Goal: Task Accomplishment & Management: Use online tool/utility

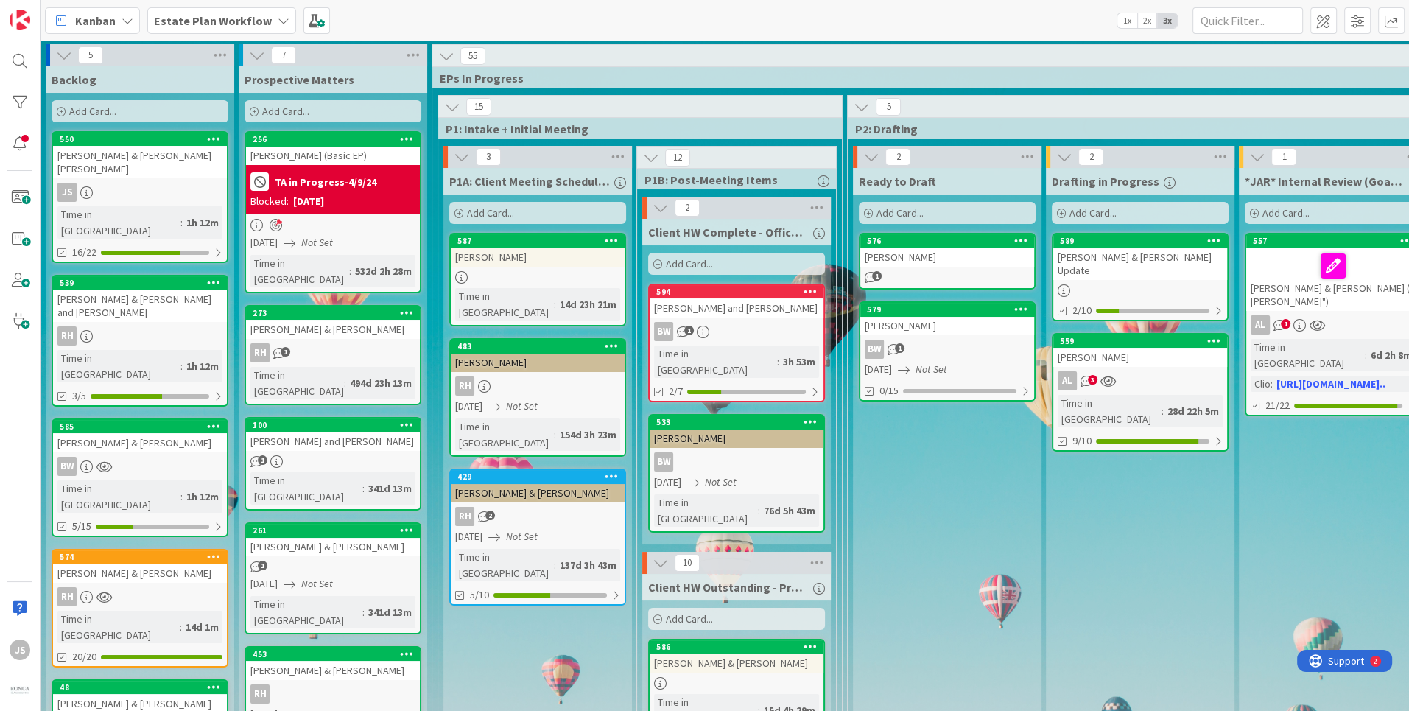
click at [278, 19] on icon at bounding box center [284, 21] width 12 height 12
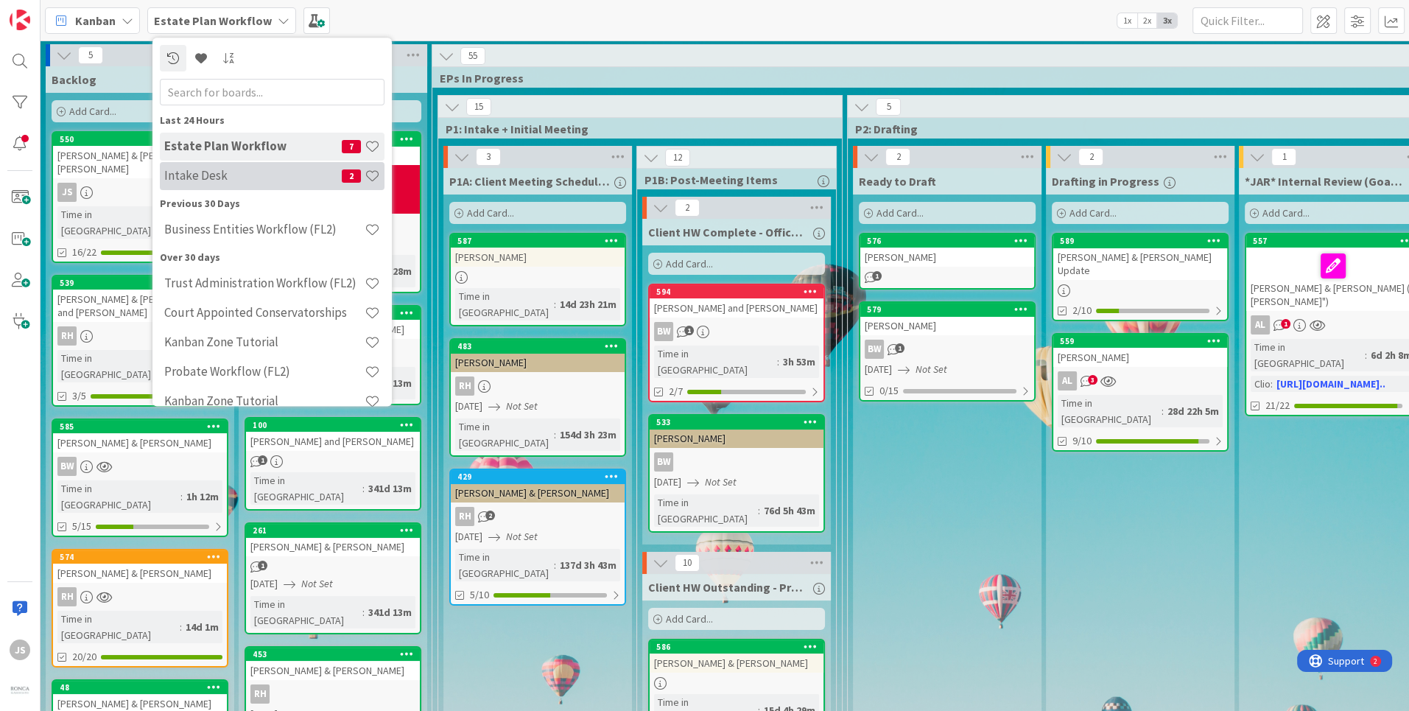
click at [205, 180] on h4 "Intake Desk" at bounding box center [253, 176] width 178 height 15
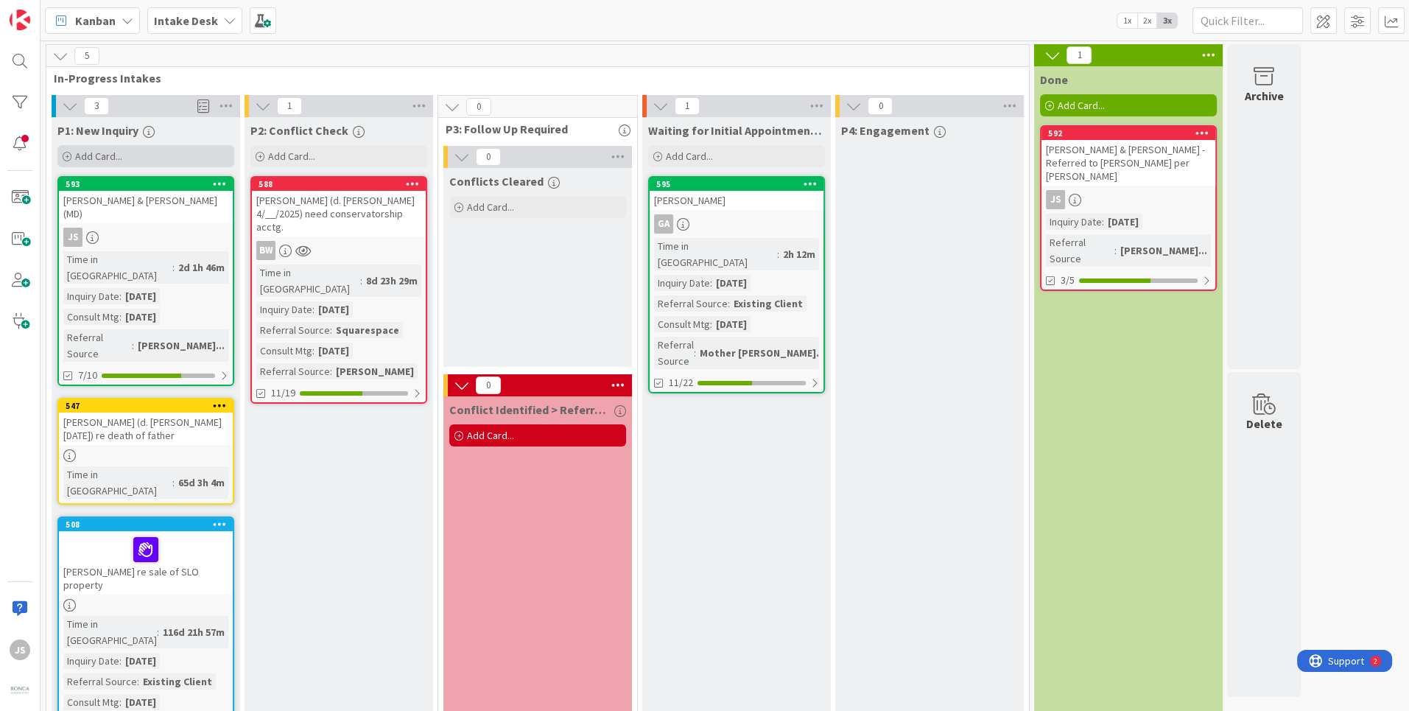
click at [106, 152] on span "Add Card..." at bounding box center [98, 156] width 47 height 13
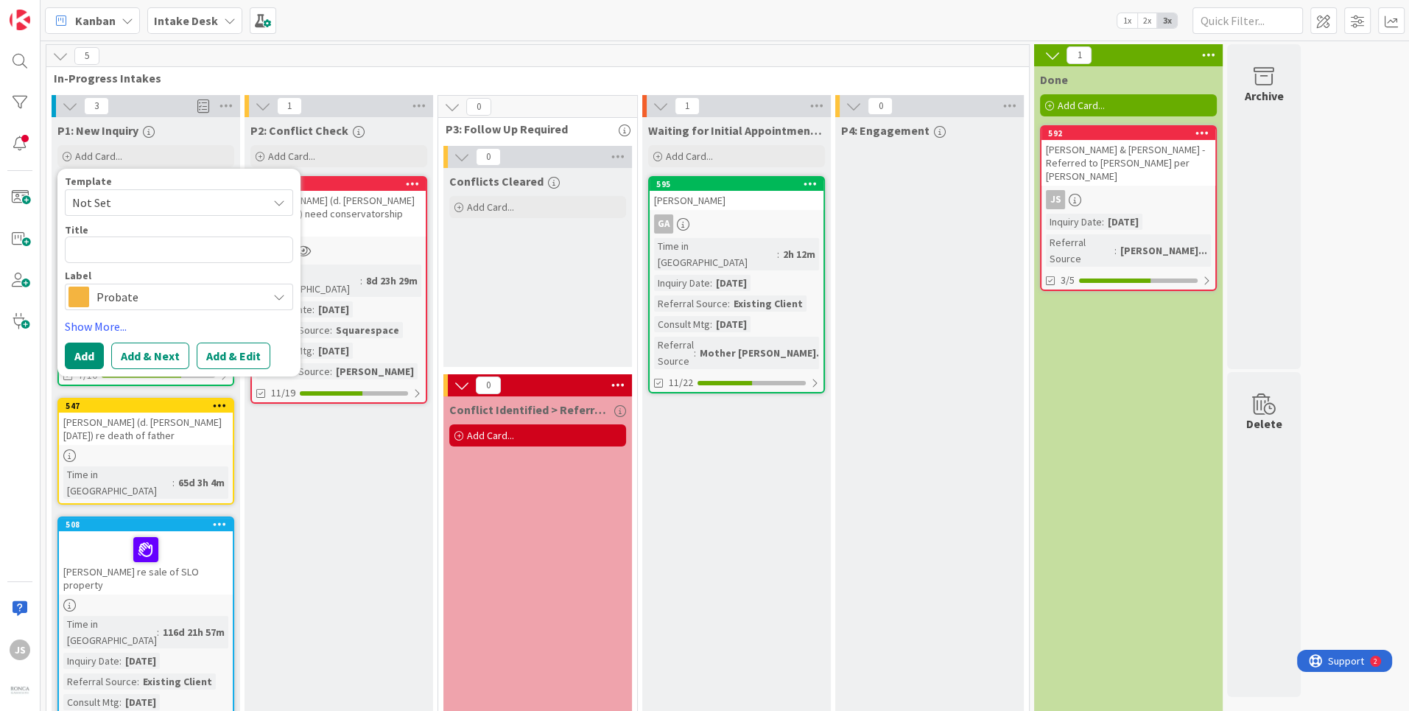
type textarea "x"
type textarea "M"
type textarea "x"
type textarea "Ma"
type textarea "x"
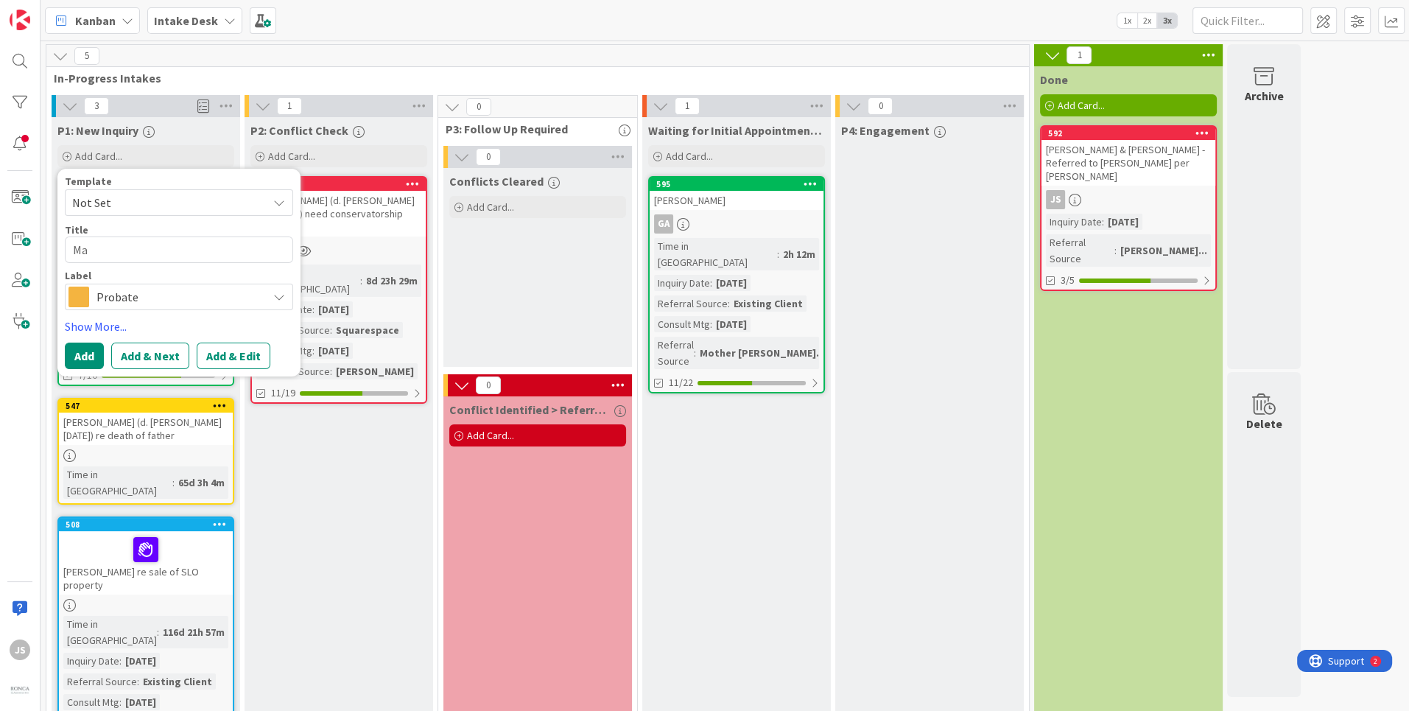
type textarea "Mat"
type textarea "x"
type textarea "[PERSON_NAME]"
type textarea "x"
type textarea "Matth"
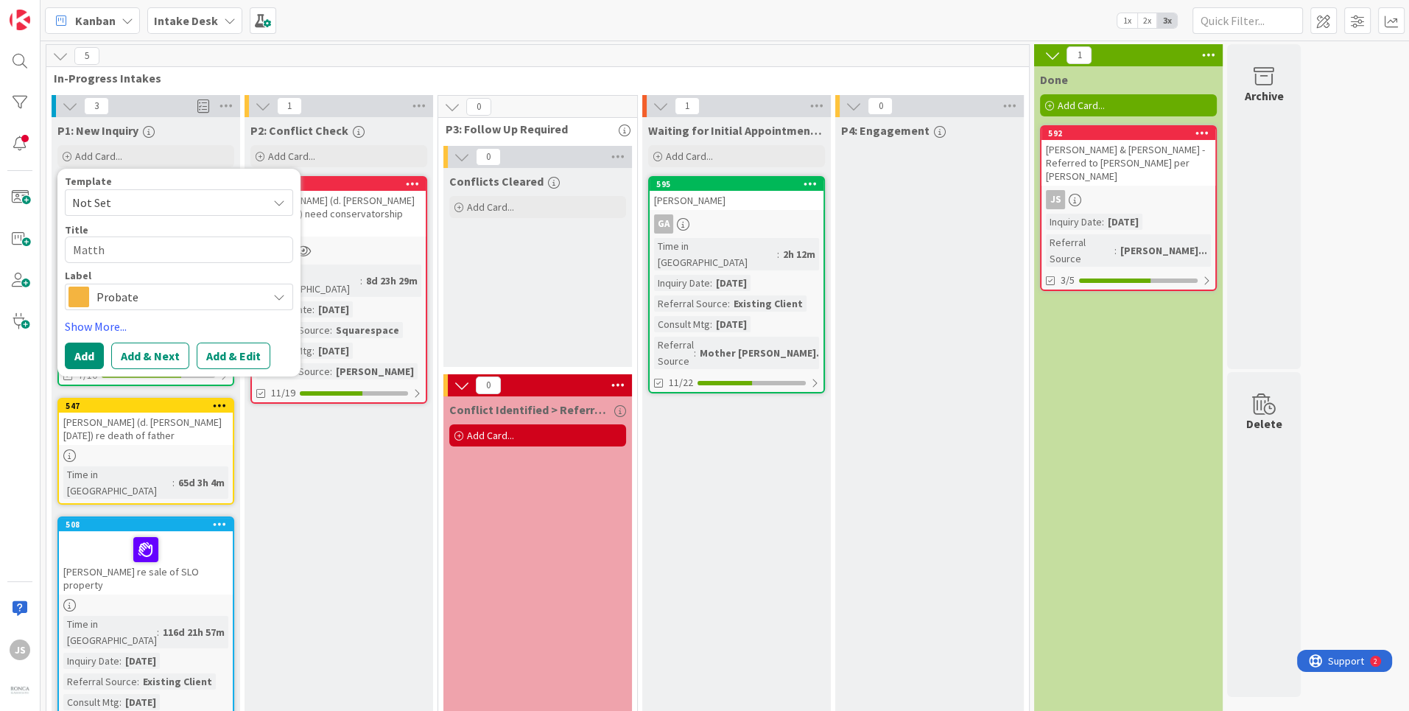
type textarea "x"
type textarea "Matthe"
type textarea "x"
type textarea "[PERSON_NAME]"
type textarea "x"
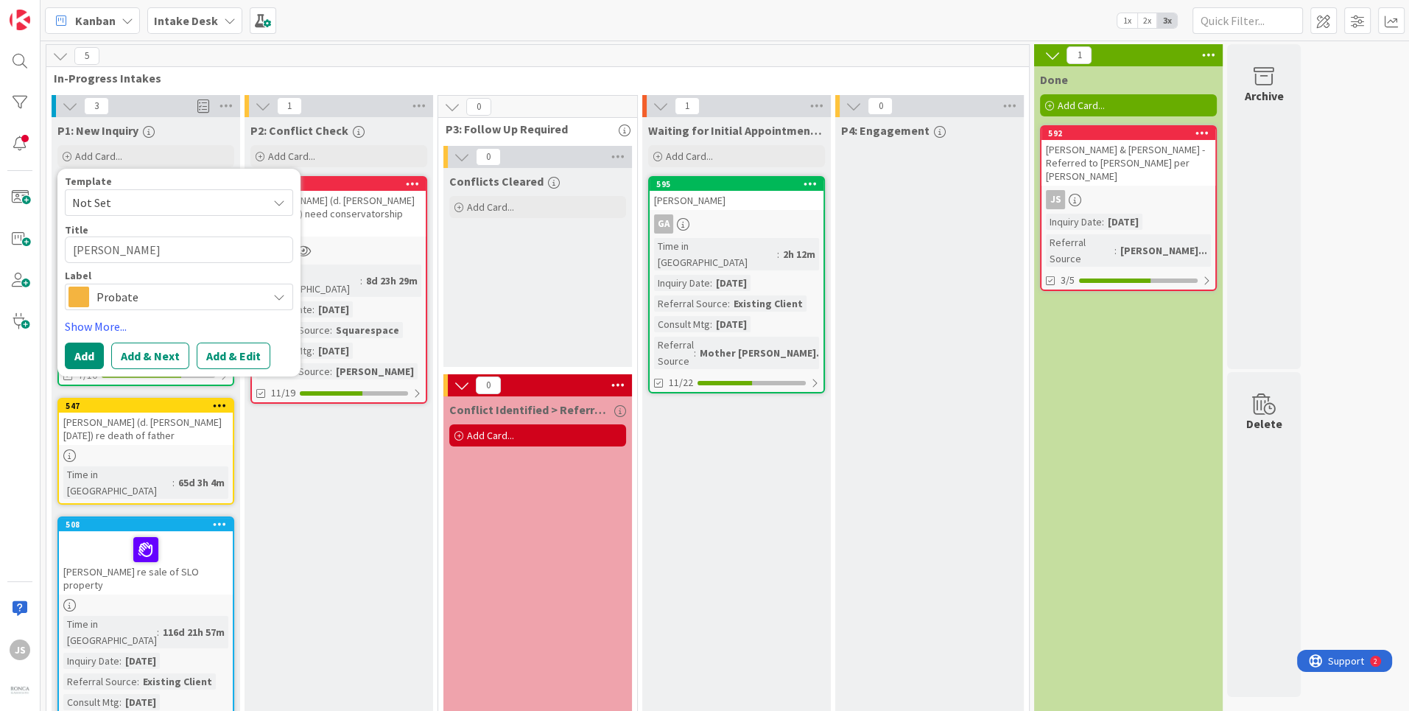
type textarea "[PERSON_NAME]"
type textarea "x"
type textarea "[PERSON_NAME] &"
type textarea "x"
type textarea "[PERSON_NAME] &"
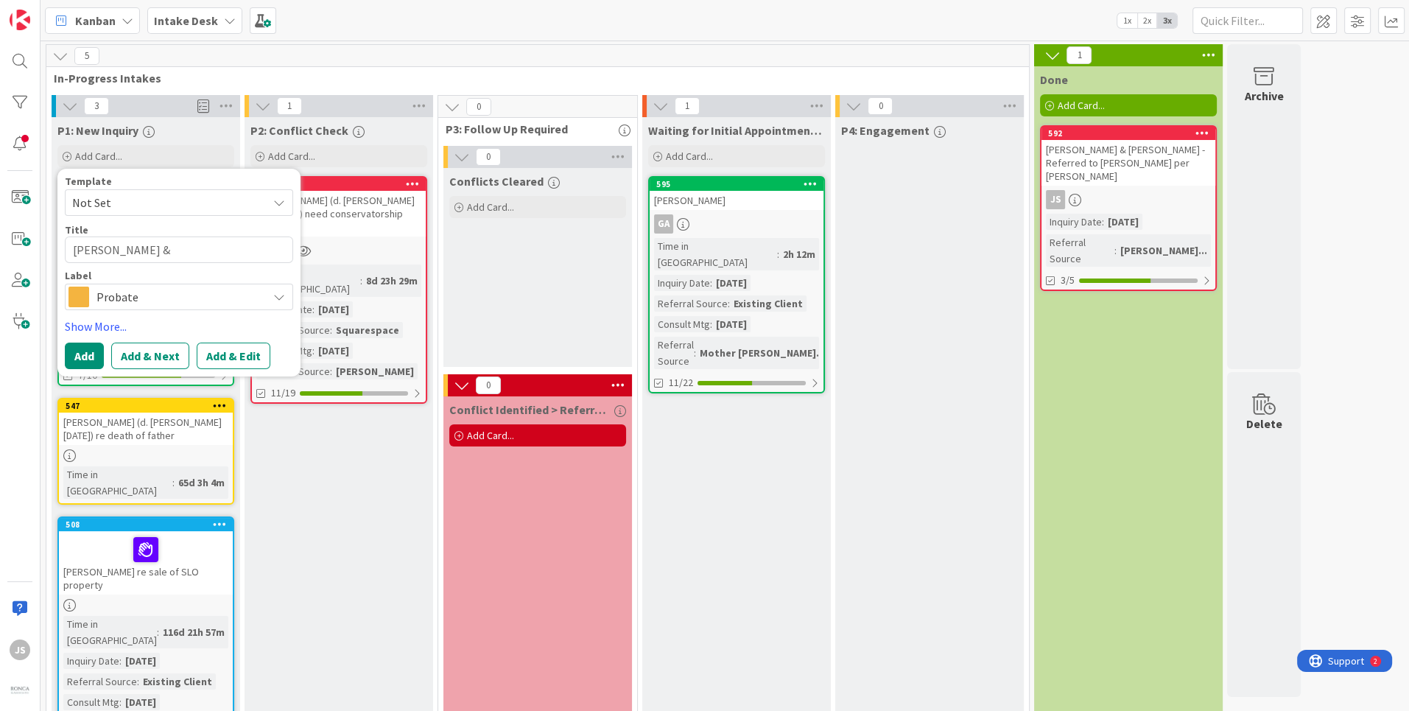
type textarea "x"
type textarea "[PERSON_NAME] & B"
type textarea "x"
type textarea "[PERSON_NAME] & BI"
type textarea "x"
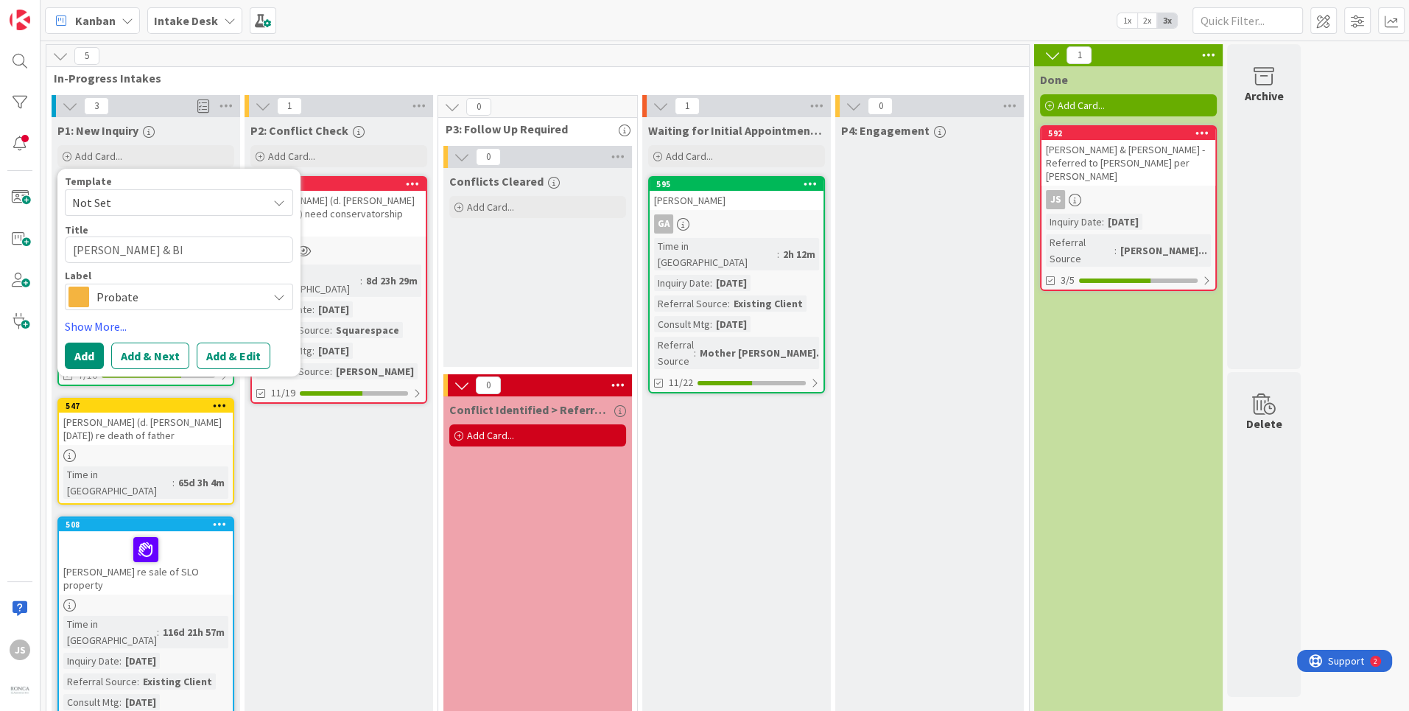
type textarea "[PERSON_NAME] & BIa"
type textarea "x"
type textarea "[PERSON_NAME] & BIan"
type textarea "x"
type textarea "[PERSON_NAME] & [PERSON_NAME]"
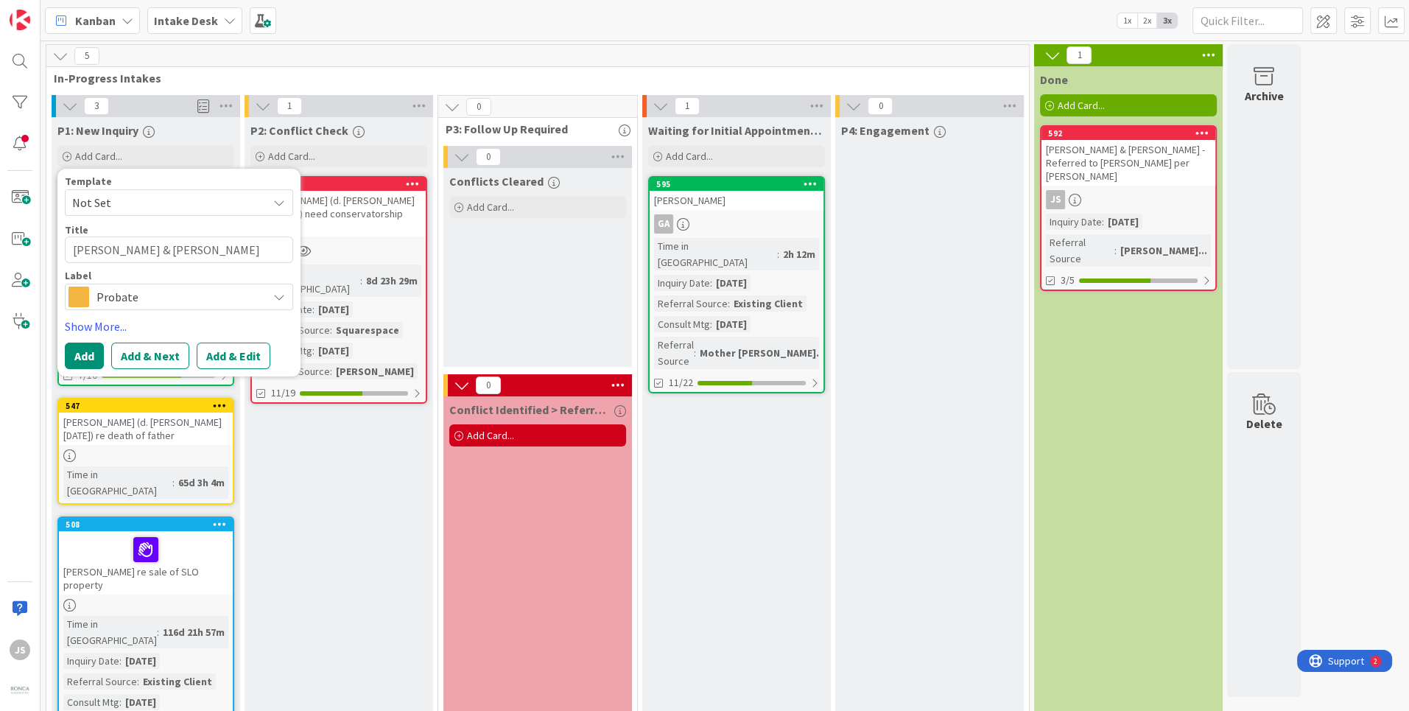
type textarea "x"
type textarea "[PERSON_NAME] & BIanca"
type textarea "x"
type textarea "[PERSON_NAME] & BIanca"
type textarea "x"
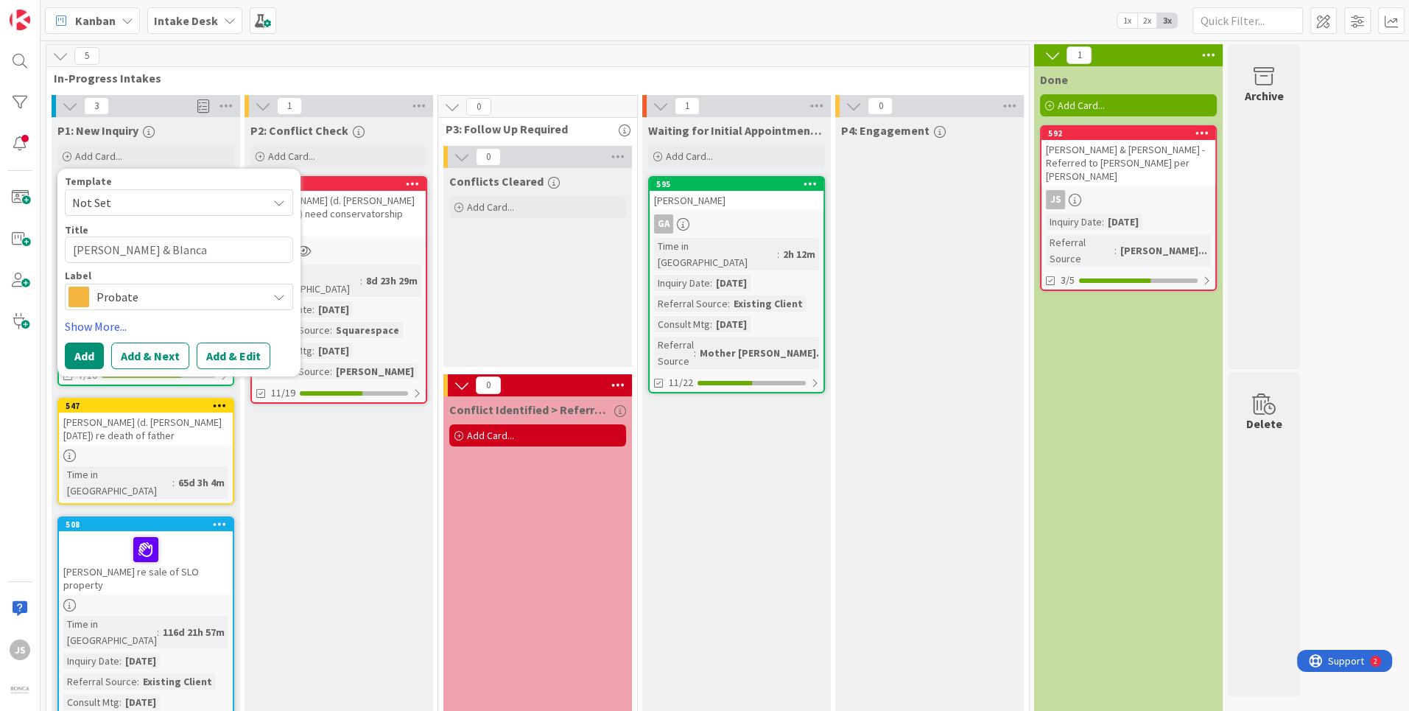
type textarea "[PERSON_NAME] & [PERSON_NAME] S"
type textarea "x"
type textarea "[PERSON_NAME] & BIanca Sh"
type textarea "x"
type textarea "[PERSON_NAME] & [PERSON_NAME] Sha"
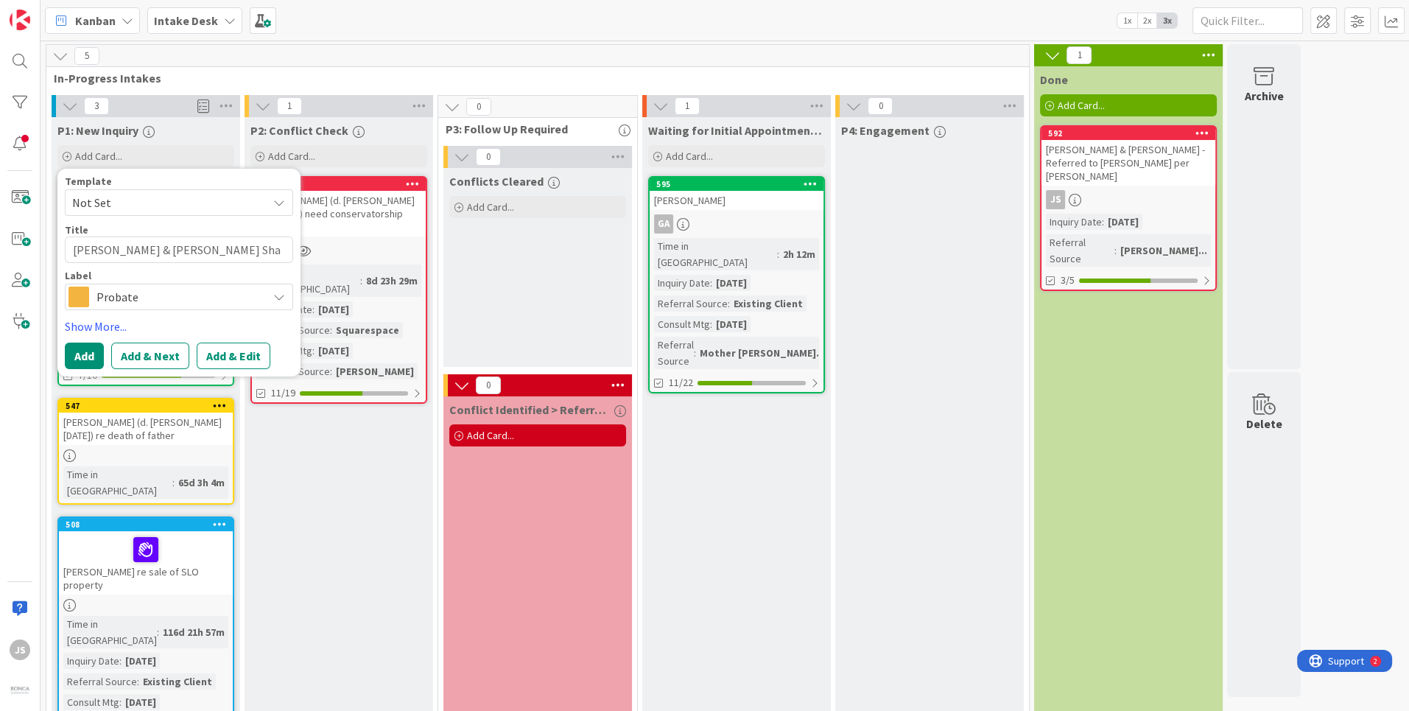
type textarea "x"
type textarea "[PERSON_NAME] & [PERSON_NAME]"
type textarea "x"
type textarea "[PERSON_NAME] & [PERSON_NAME] Shape"
type textarea "x"
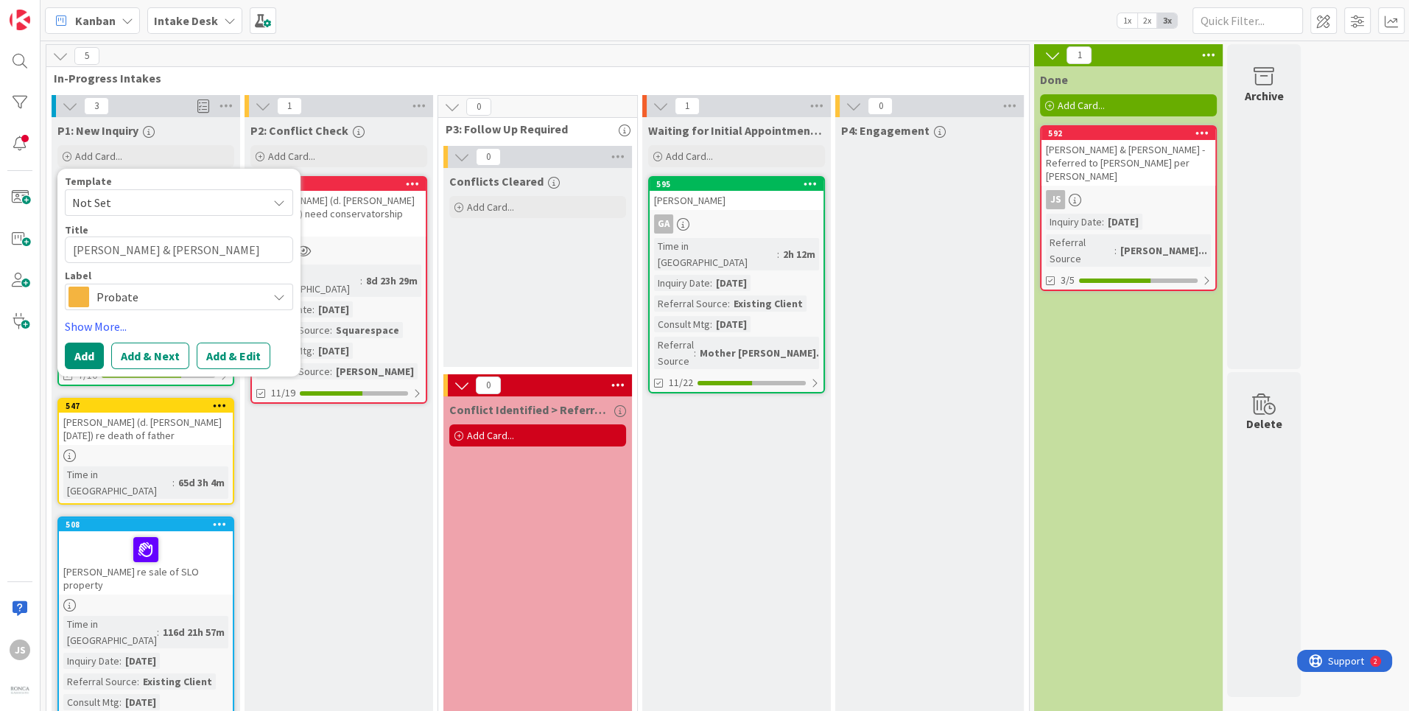
type textarea "[PERSON_NAME] & [PERSON_NAME] Shaper"
type textarea "x"
type textarea "[PERSON_NAME] & [PERSON_NAME]"
click at [287, 294] on div "Probate" at bounding box center [179, 297] width 228 height 27
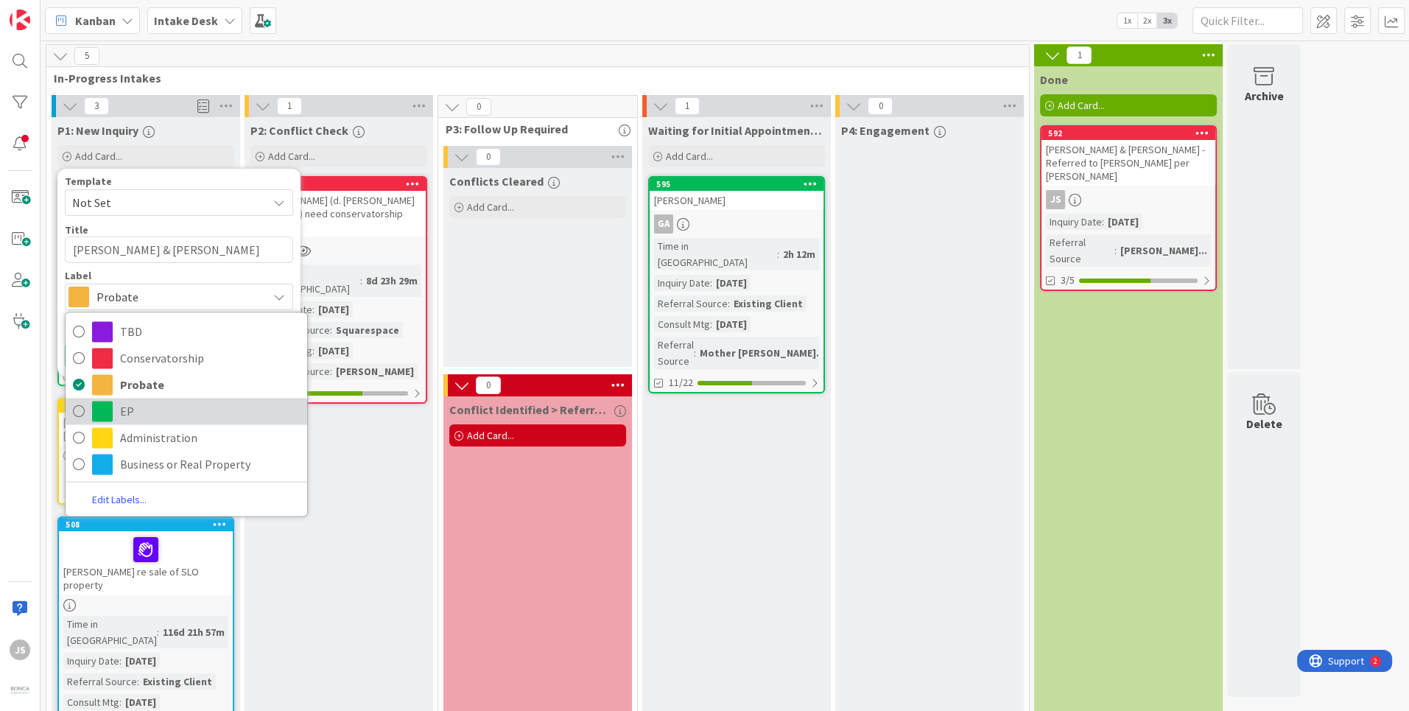
click at [124, 414] on span "EP" at bounding box center [210, 411] width 180 height 22
type textarea "x"
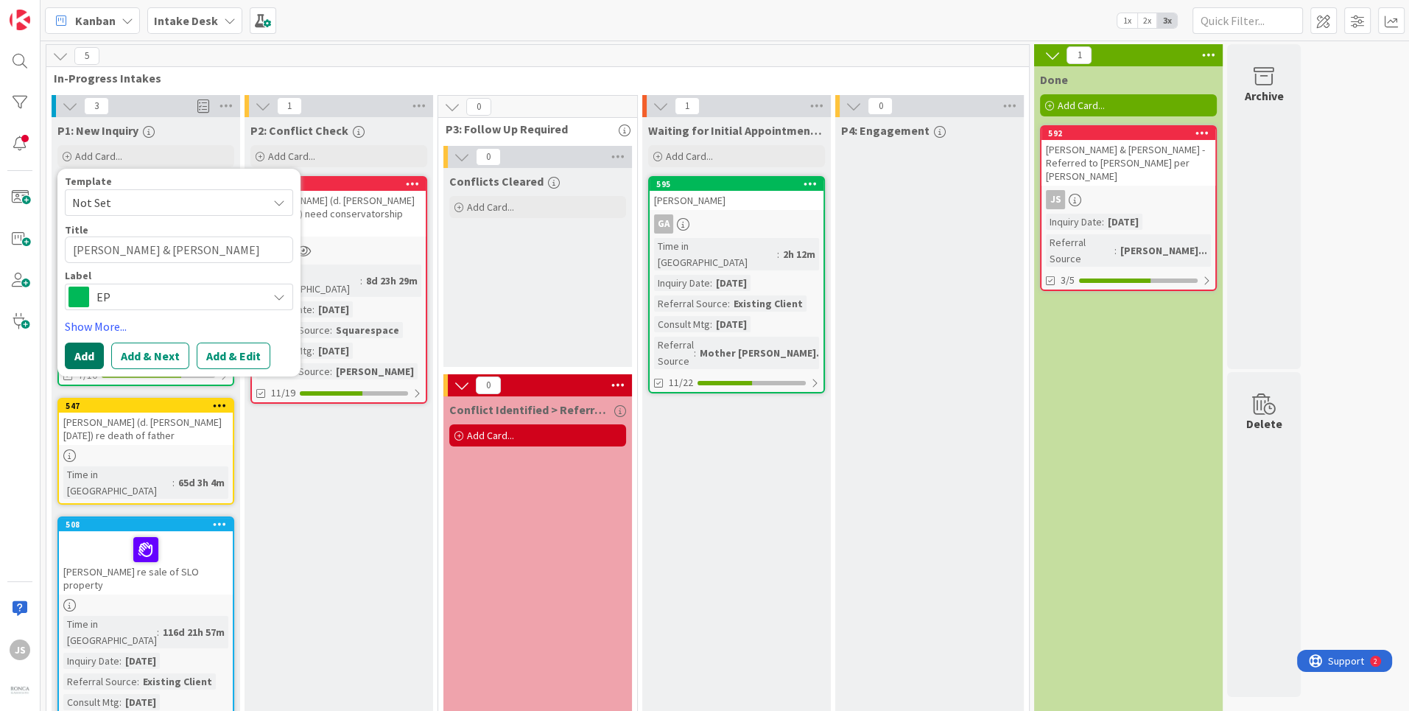
click at [88, 353] on button "Add" at bounding box center [84, 356] width 39 height 27
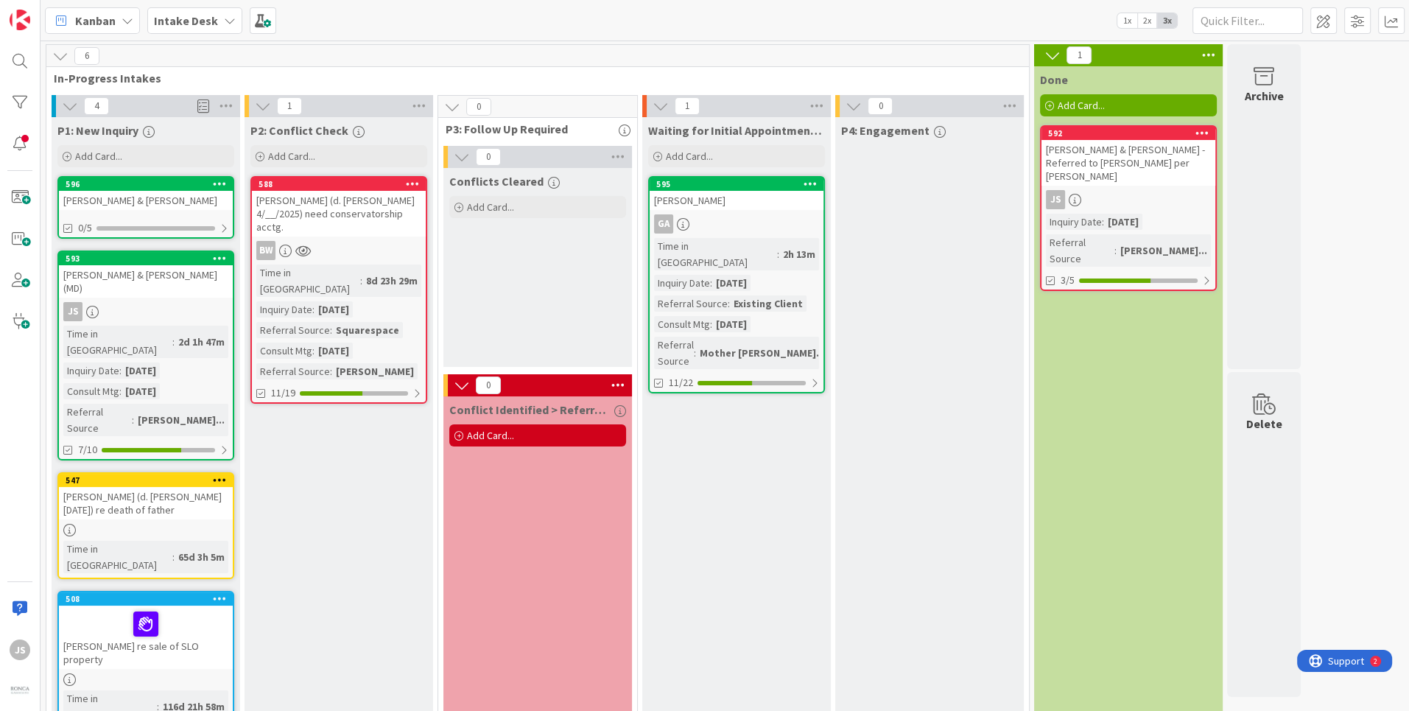
click at [157, 199] on div "[PERSON_NAME] & [PERSON_NAME]" at bounding box center [146, 200] width 174 height 19
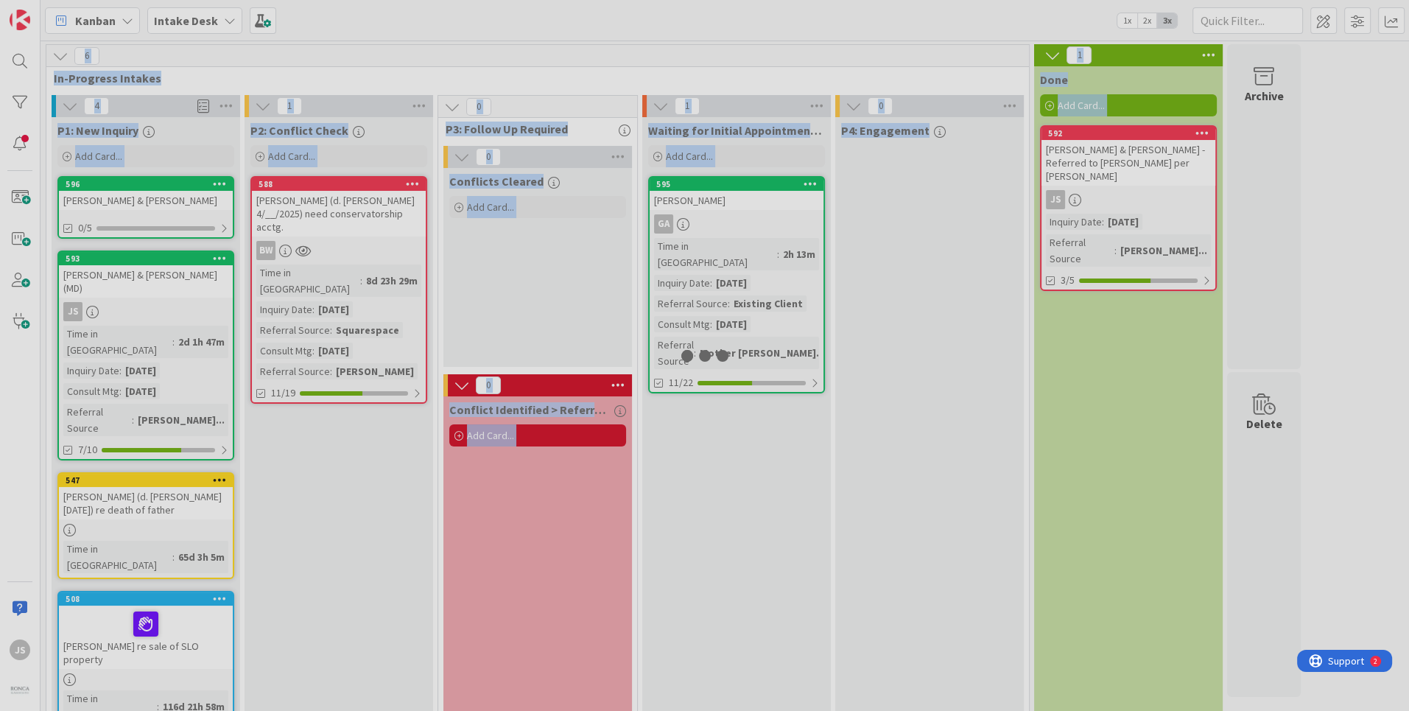
click at [157, 199] on div at bounding box center [704, 355] width 1409 height 711
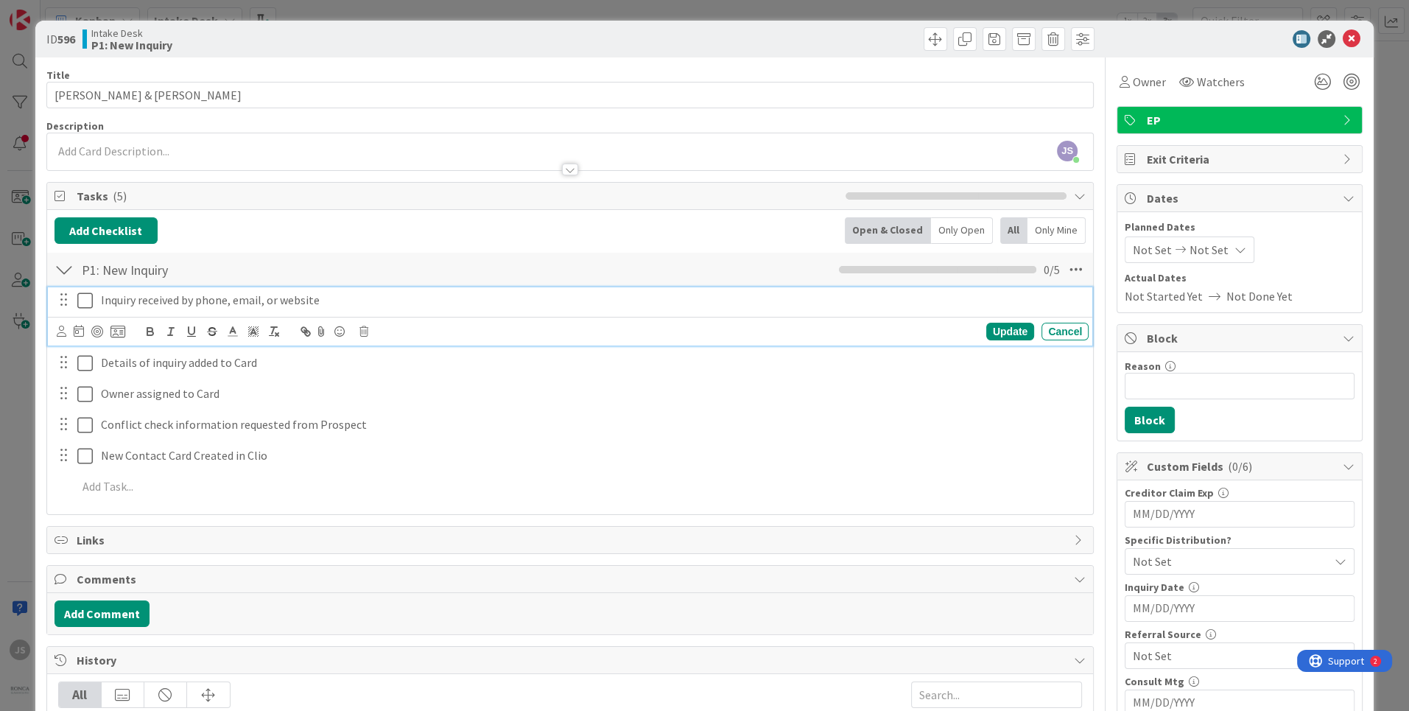
click at [86, 299] on icon at bounding box center [84, 301] width 15 height 18
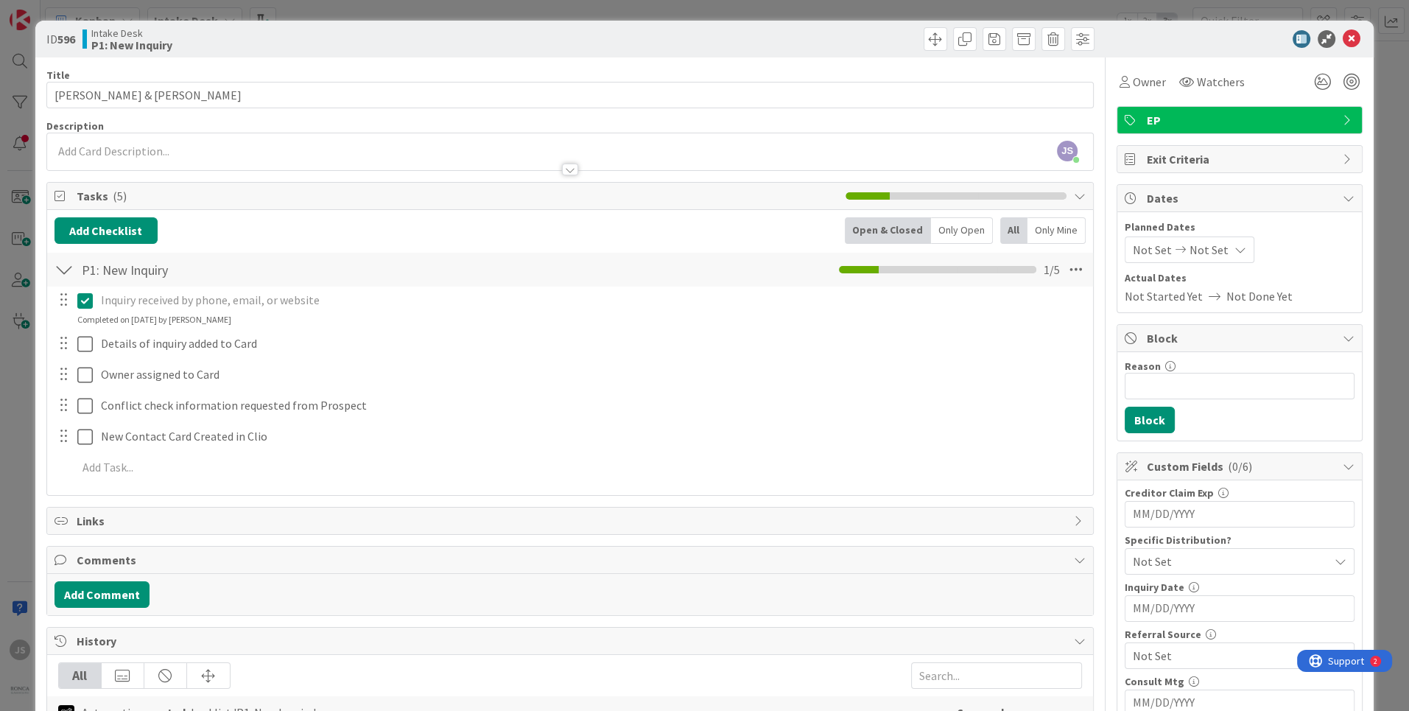
click at [74, 341] on div at bounding box center [74, 344] width 41 height 26
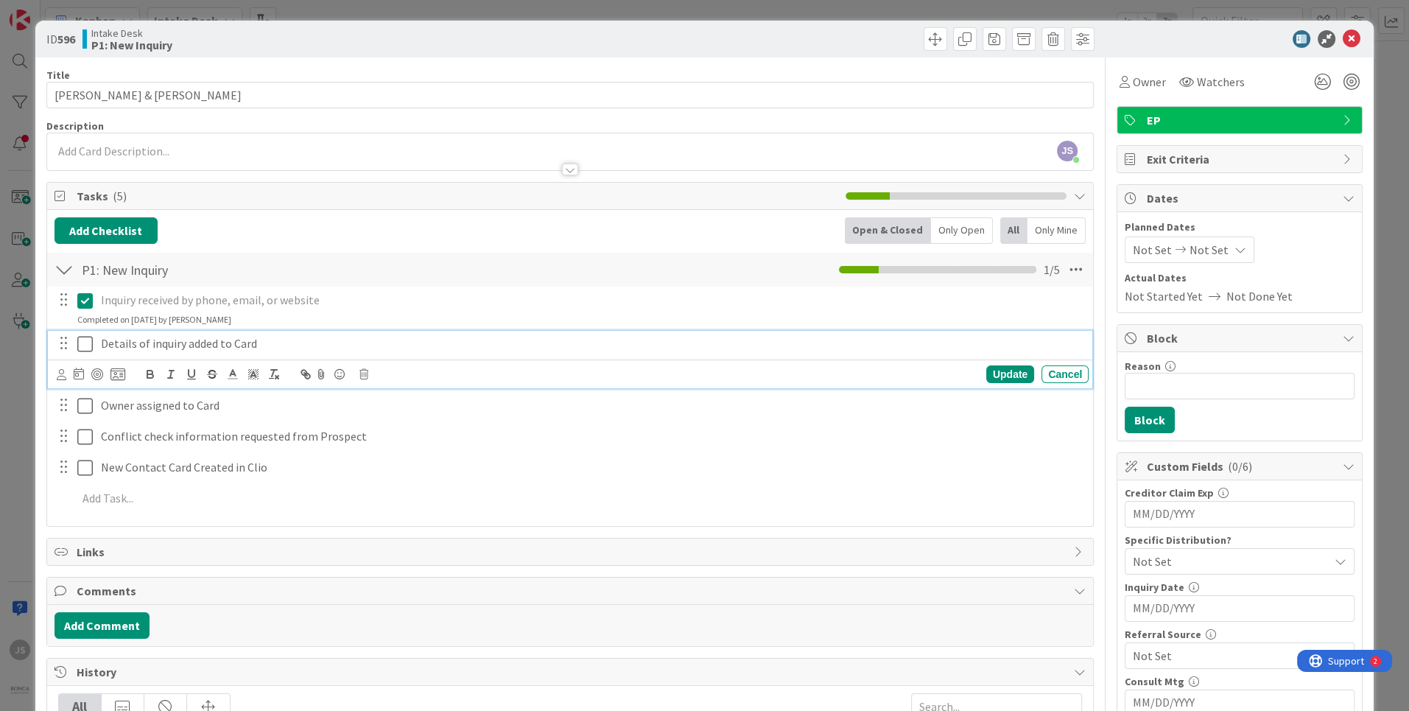
click at [82, 341] on icon at bounding box center [84, 344] width 15 height 18
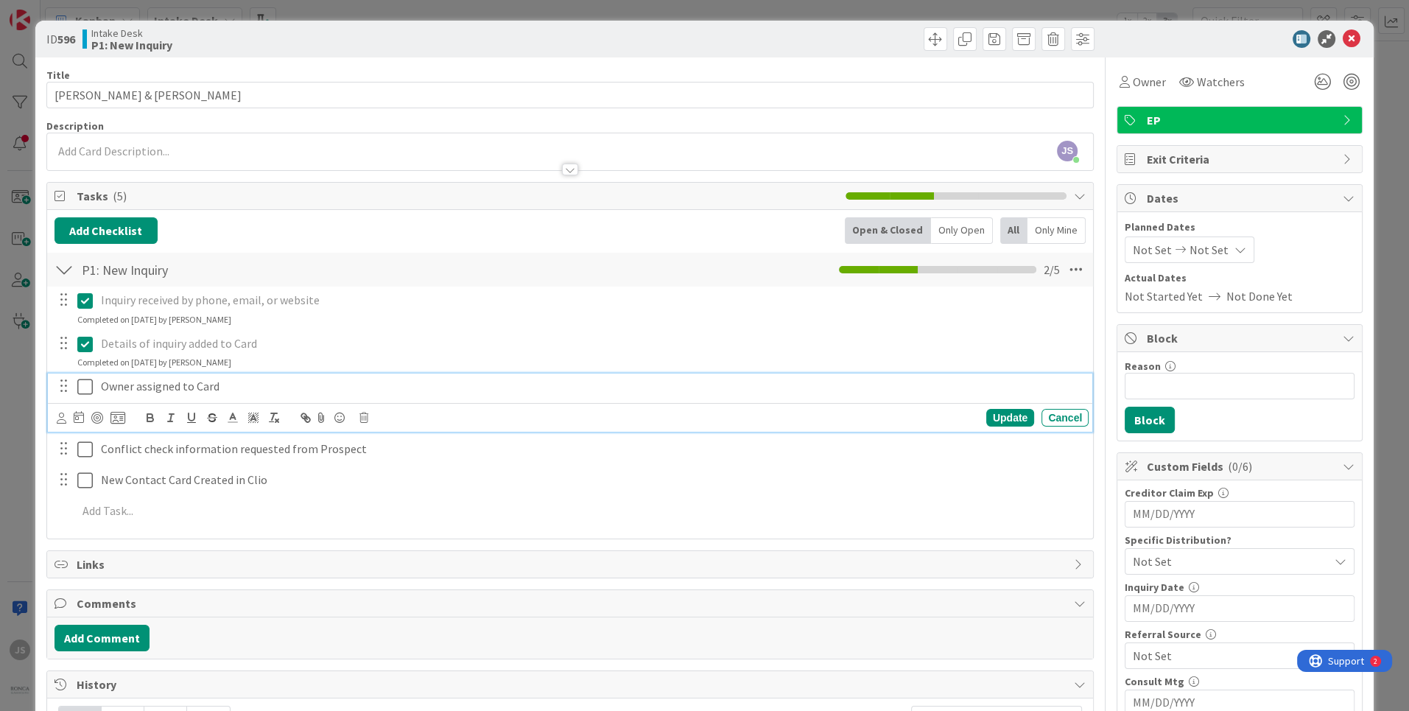
click at [89, 387] on icon at bounding box center [84, 387] width 15 height 18
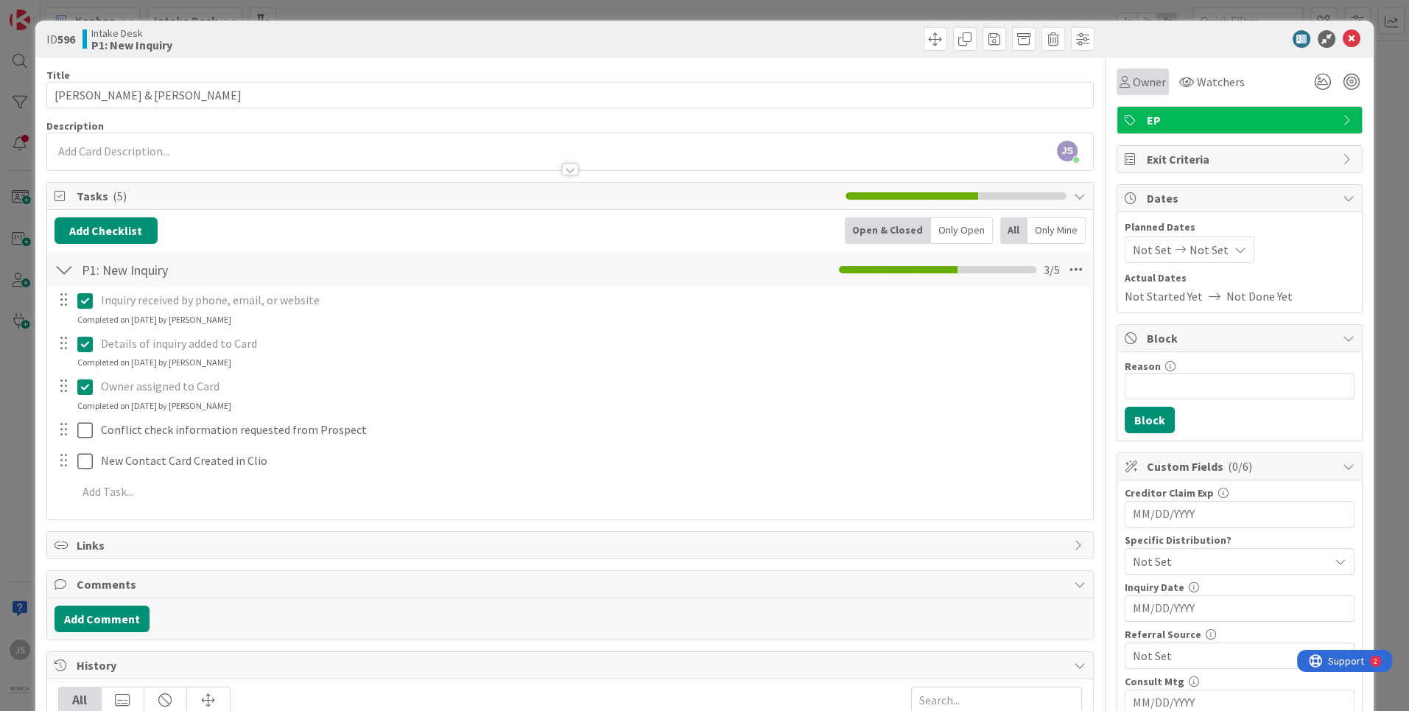
click at [1148, 82] on span "Owner" at bounding box center [1149, 82] width 33 height 18
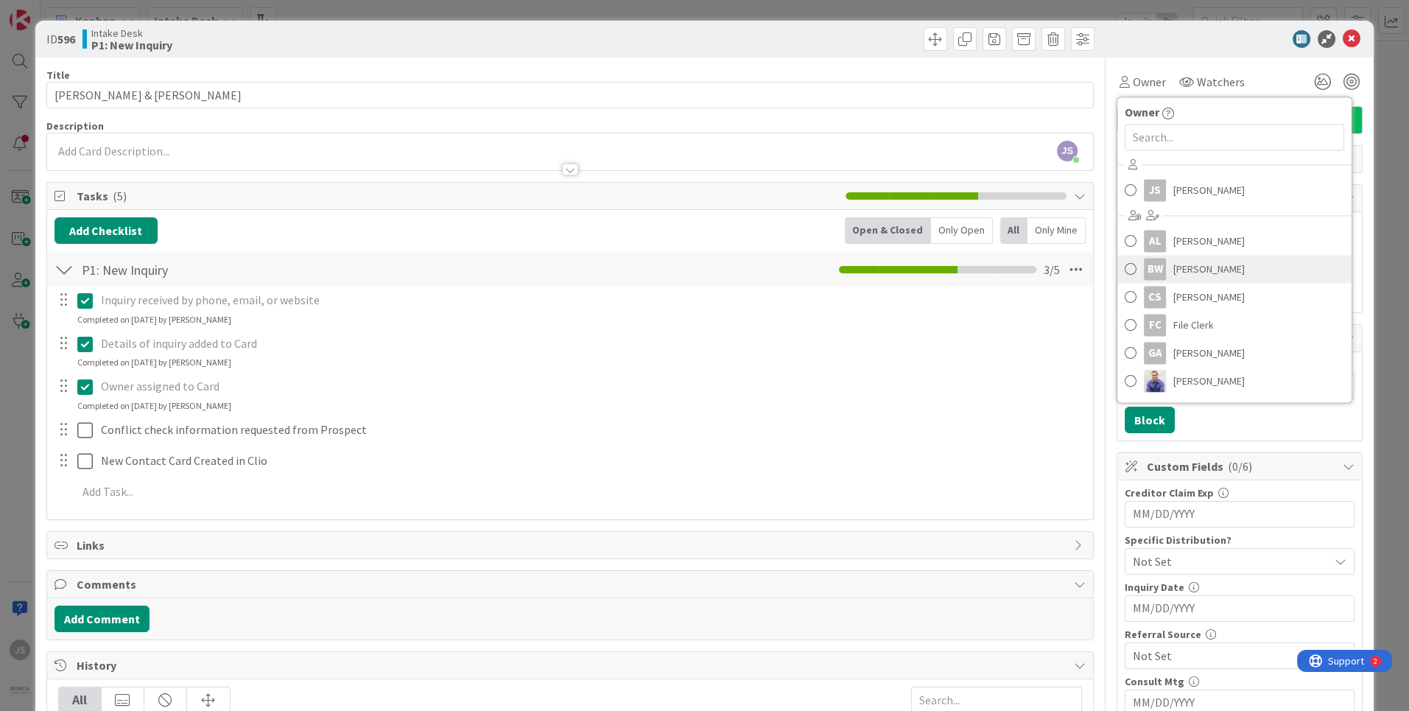
scroll to position [27, 0]
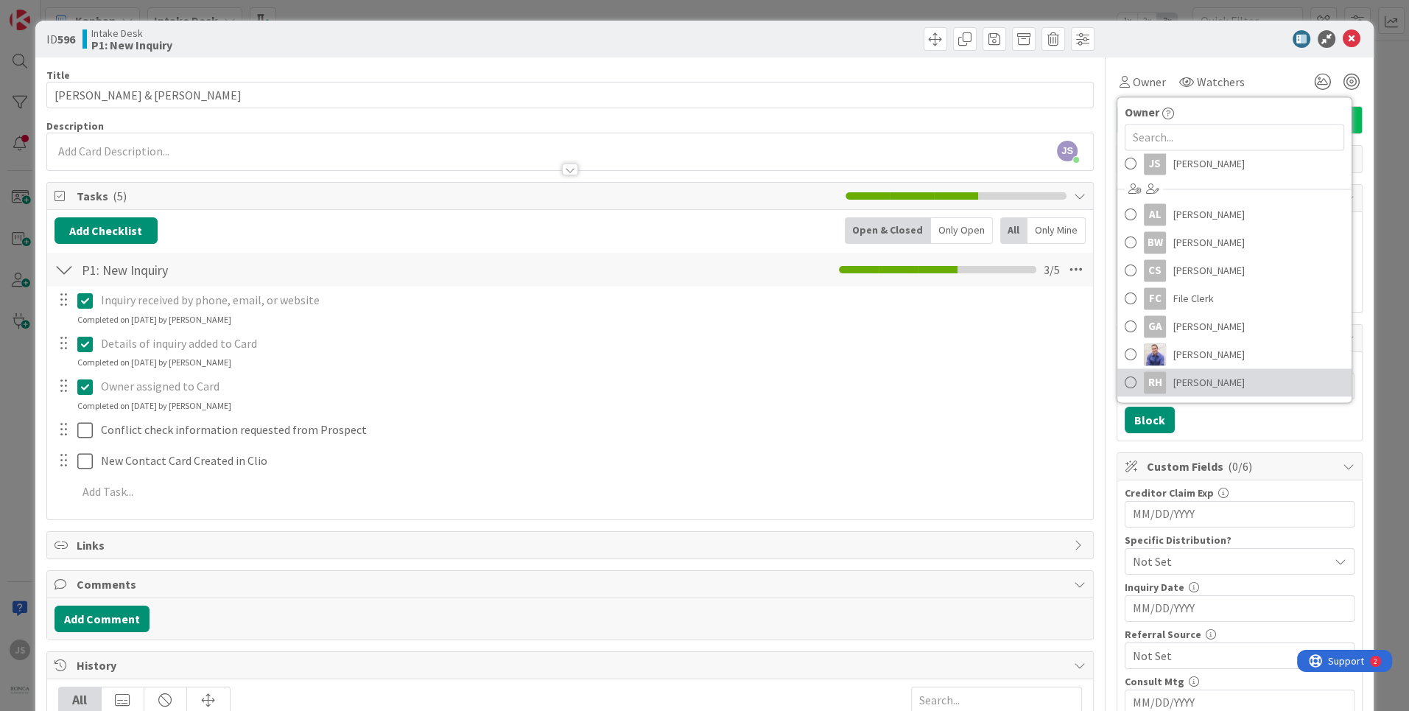
click at [1129, 381] on span at bounding box center [1131, 382] width 12 height 22
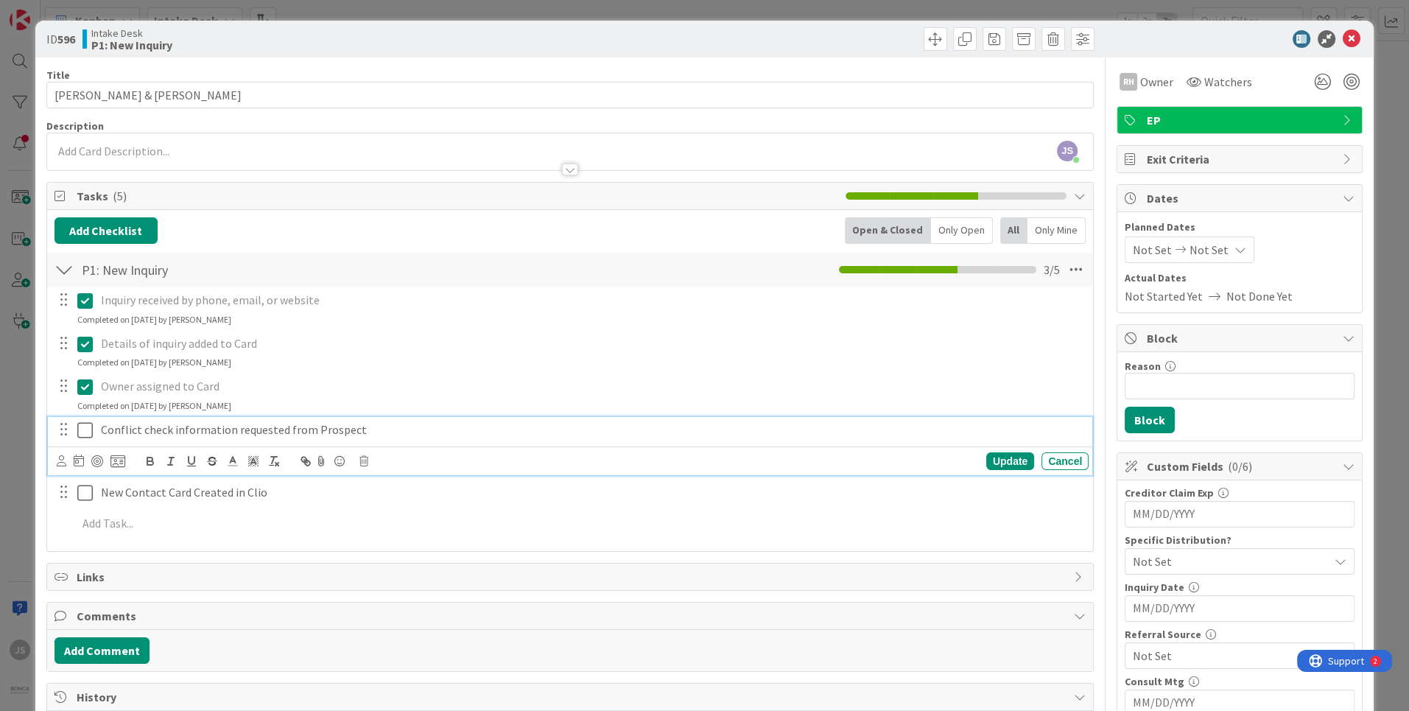
click at [84, 430] on icon at bounding box center [84, 430] width 15 height 18
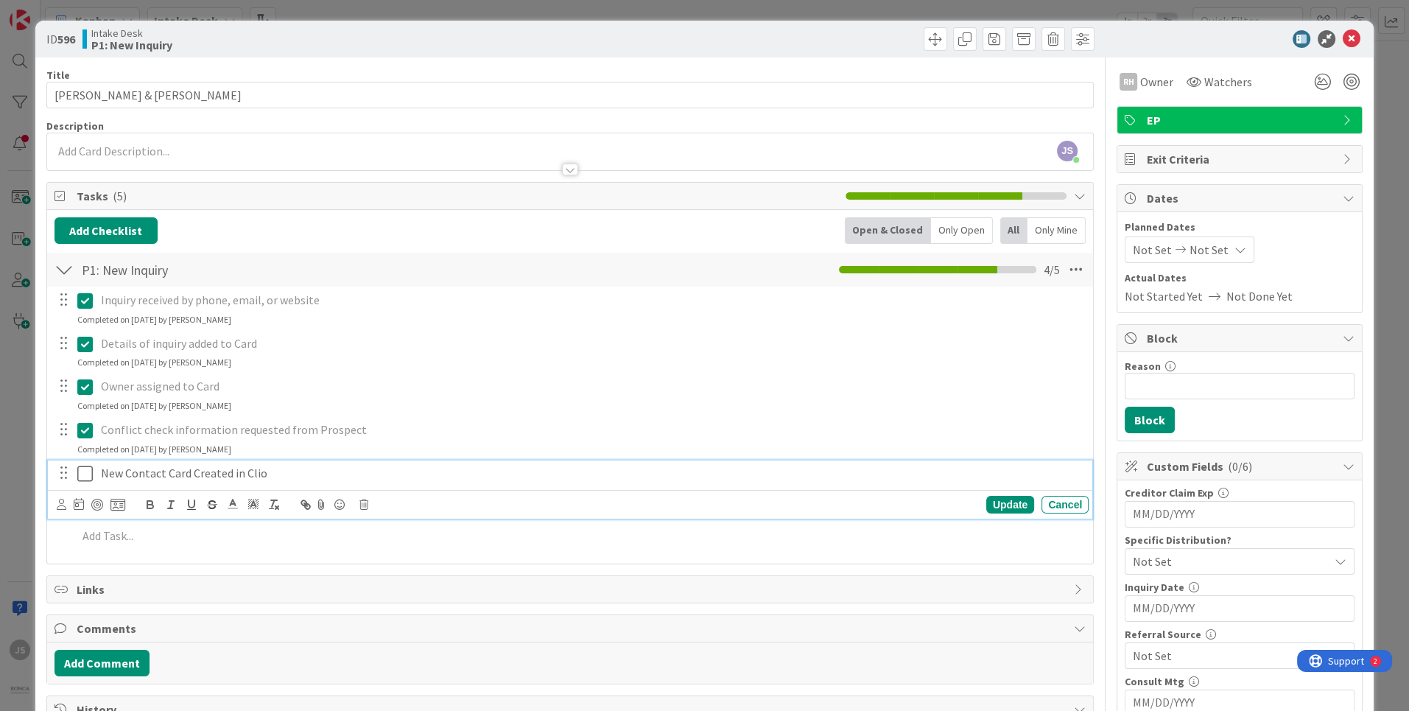
click at [84, 473] on icon at bounding box center [84, 474] width 15 height 18
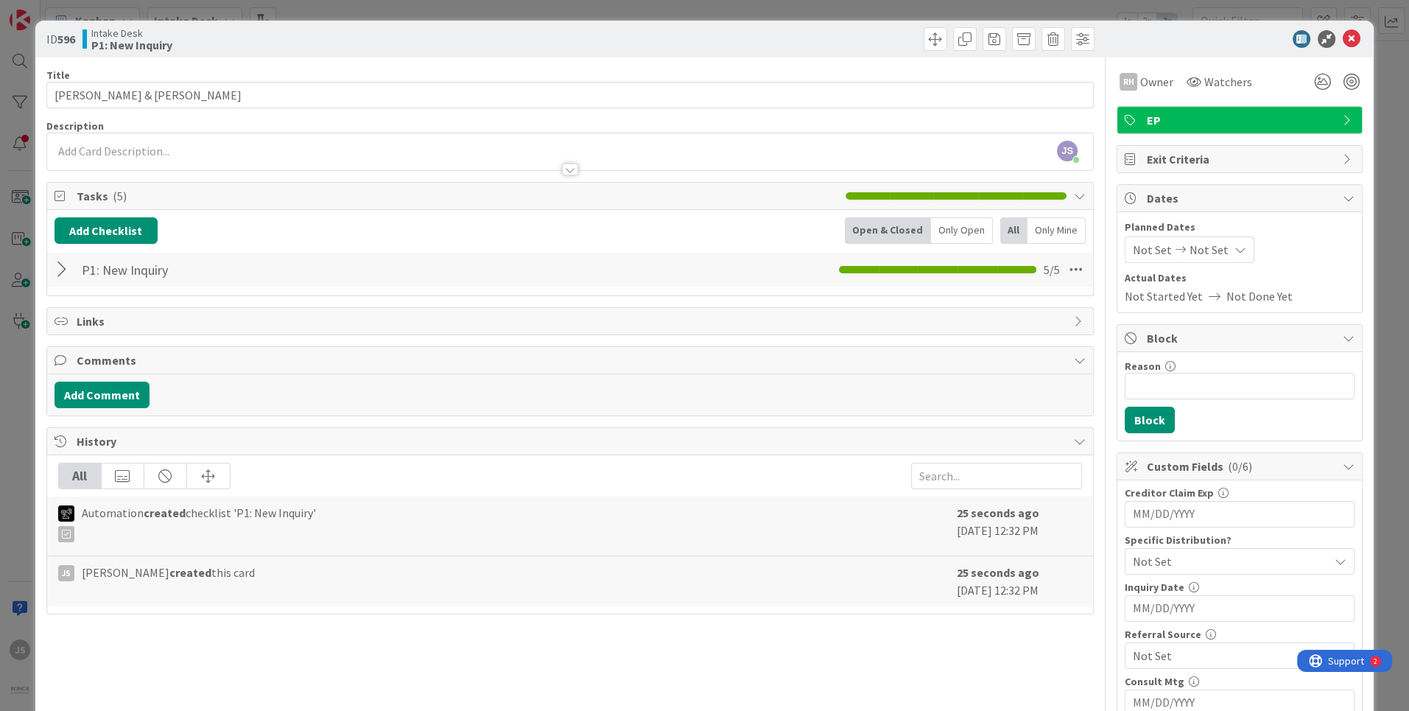
click at [115, 151] on div at bounding box center [570, 155] width 1046 height 30
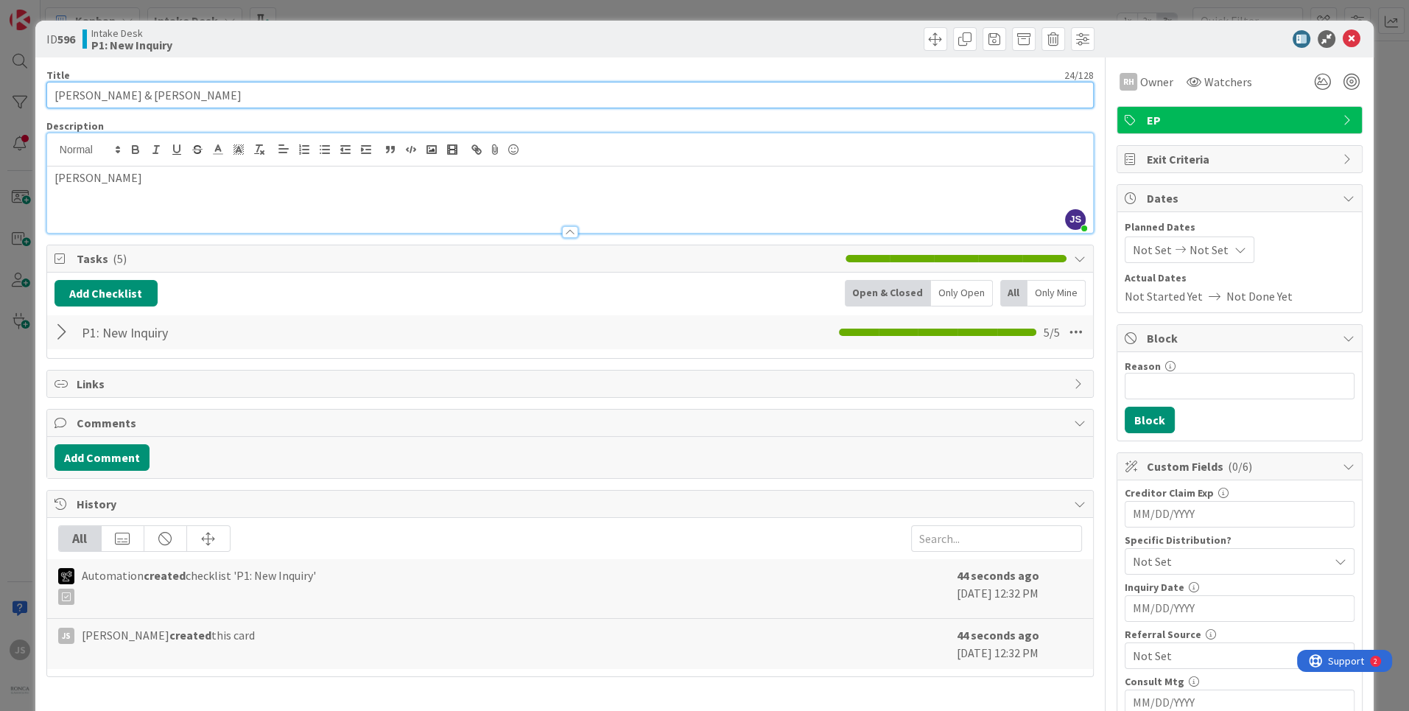
click at [120, 94] on input "[PERSON_NAME] & [PERSON_NAME]" at bounding box center [569, 95] width 1047 height 27
type input "[PERSON_NAME] & [PERSON_NAME]"
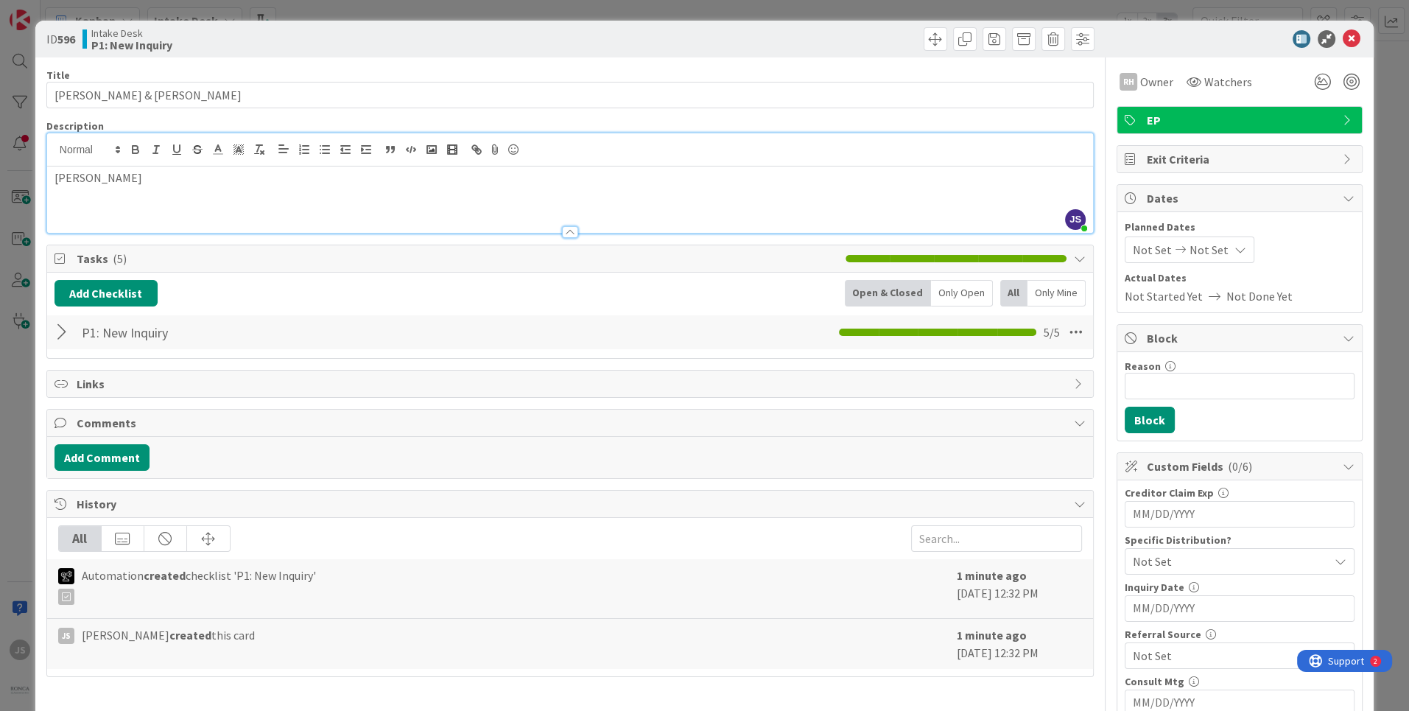
click at [108, 180] on p "[PERSON_NAME]" at bounding box center [570, 177] width 1031 height 17
drag, startPoint x: 189, startPoint y: 33, endPoint x: -95, endPoint y: 52, distance: 284.2
click at [0, 52] on div "ID 596 Intake Desk P1: New Inquiry Title 24 / 128 [PERSON_NAME] & [PERSON_NAME]…" at bounding box center [704, 355] width 1409 height 711
drag, startPoint x: 278, startPoint y: 35, endPoint x: 140, endPoint y: 10, distance: 140.0
click at [131, 46] on div "Intake Desk P1: New Inquiry" at bounding box center [324, 39] width 485 height 24
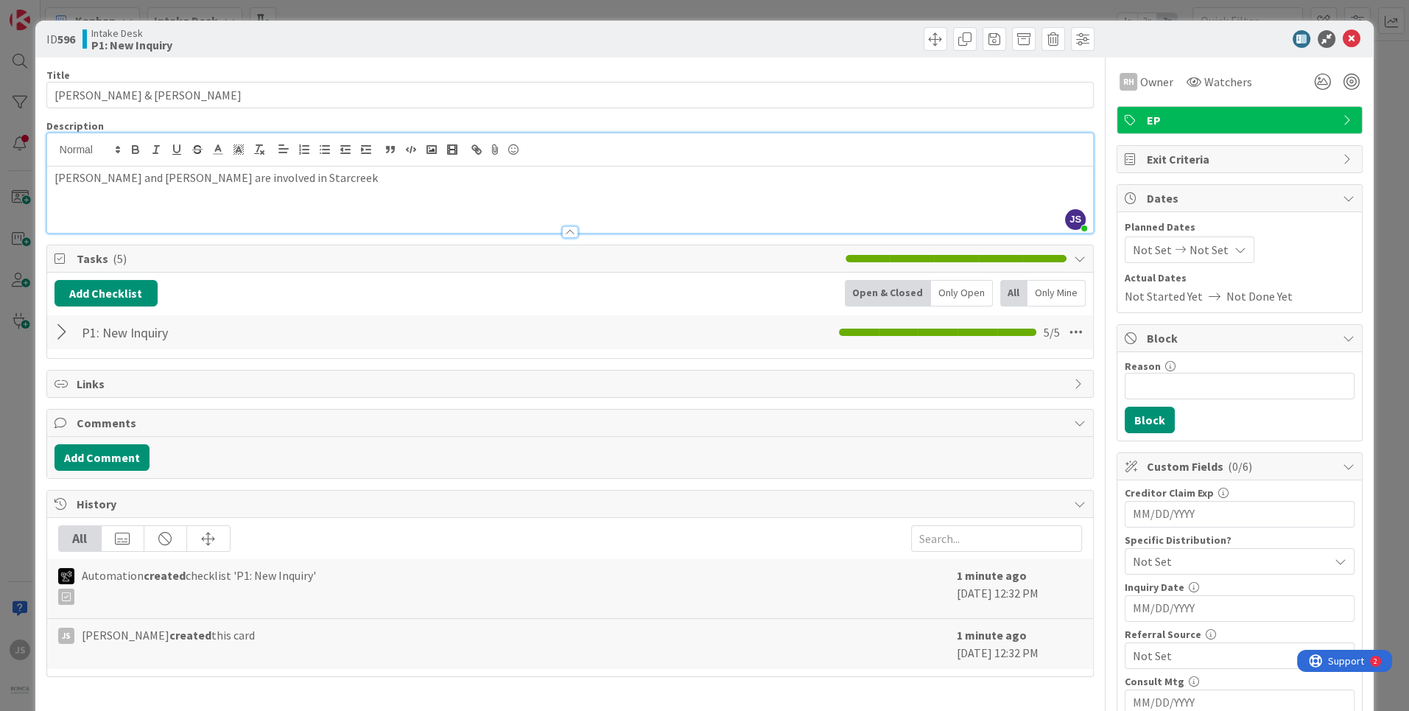
click at [254, 179] on p "[PERSON_NAME] and [PERSON_NAME] are involved in Starcreek" at bounding box center [570, 177] width 1031 height 17
click at [96, 292] on button "Add Checklist" at bounding box center [106, 293] width 103 height 27
click at [90, 427] on link "Load template" at bounding box center [99, 425] width 75 height 15
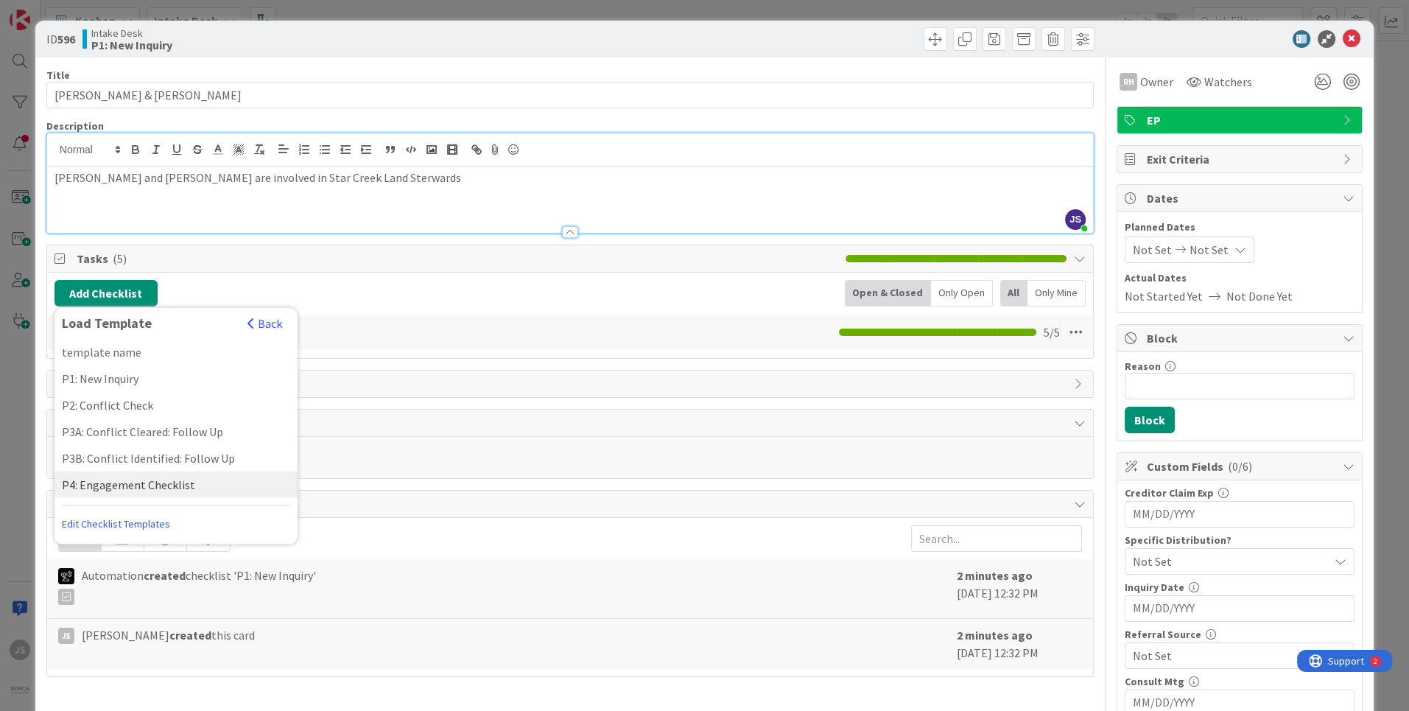
click at [119, 482] on div "P4: Engagement Checklist" at bounding box center [176, 484] width 243 height 27
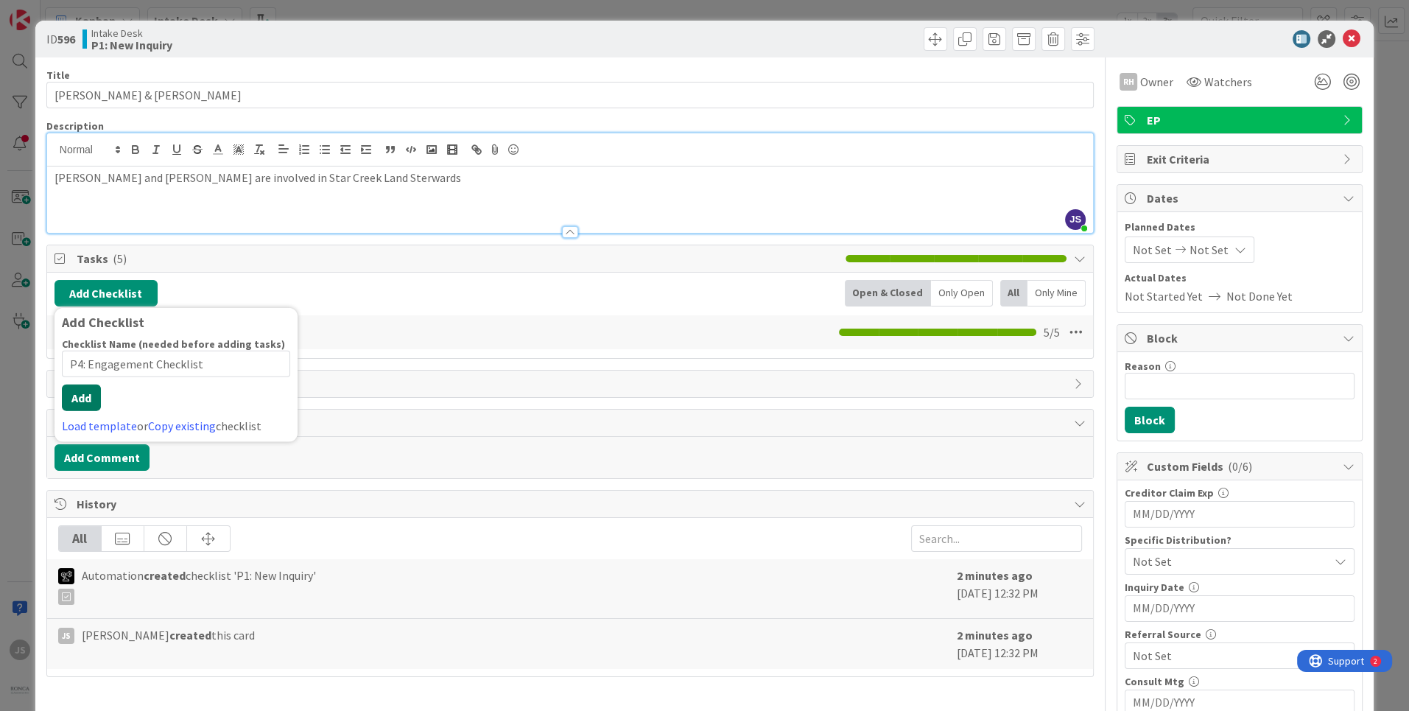
click at [72, 409] on div "Checklist Name (needed before adding tasks) 24 / 64 P4: Engagement Checklist Ad…" at bounding box center [176, 385] width 228 height 97
click at [88, 395] on button "Add" at bounding box center [81, 397] width 39 height 27
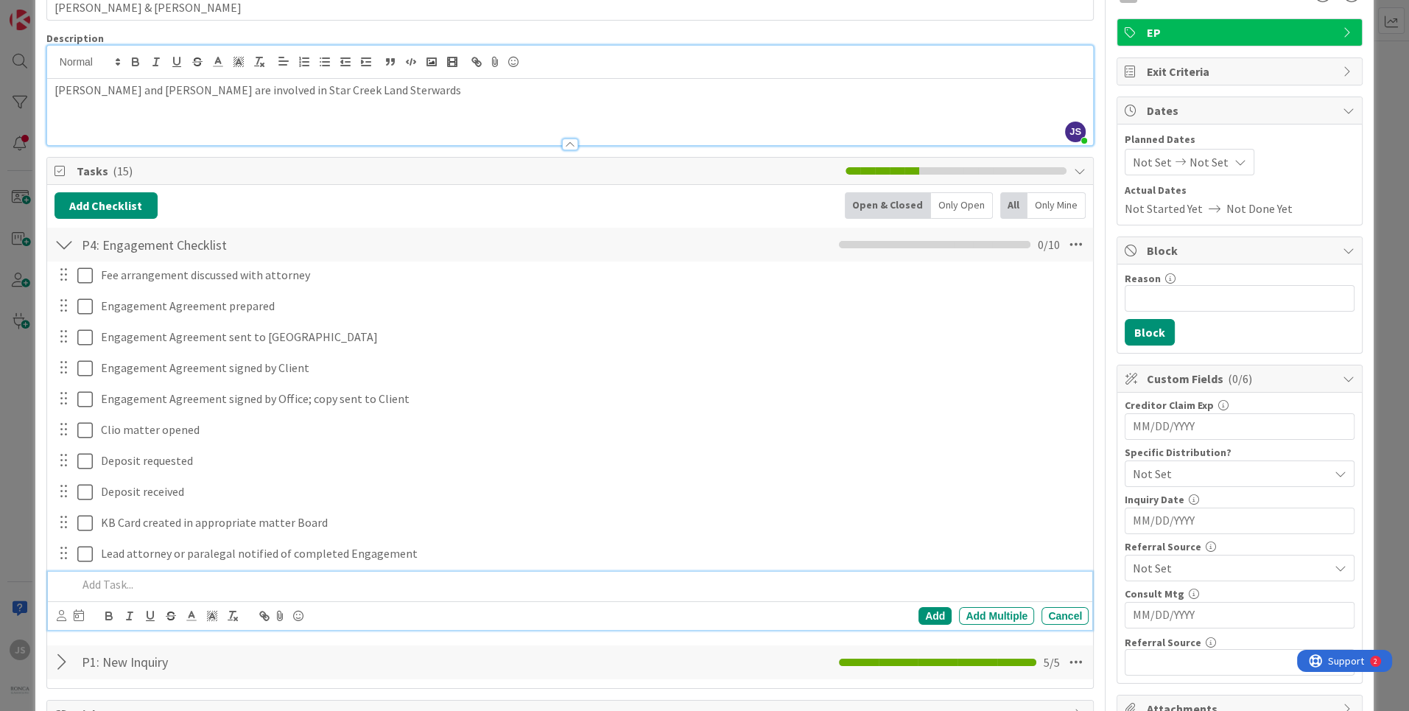
scroll to position [88, 0]
click at [329, 89] on p "[PERSON_NAME] and [PERSON_NAME] are involved in Star Creek Land Sterwards" at bounding box center [570, 89] width 1031 height 17
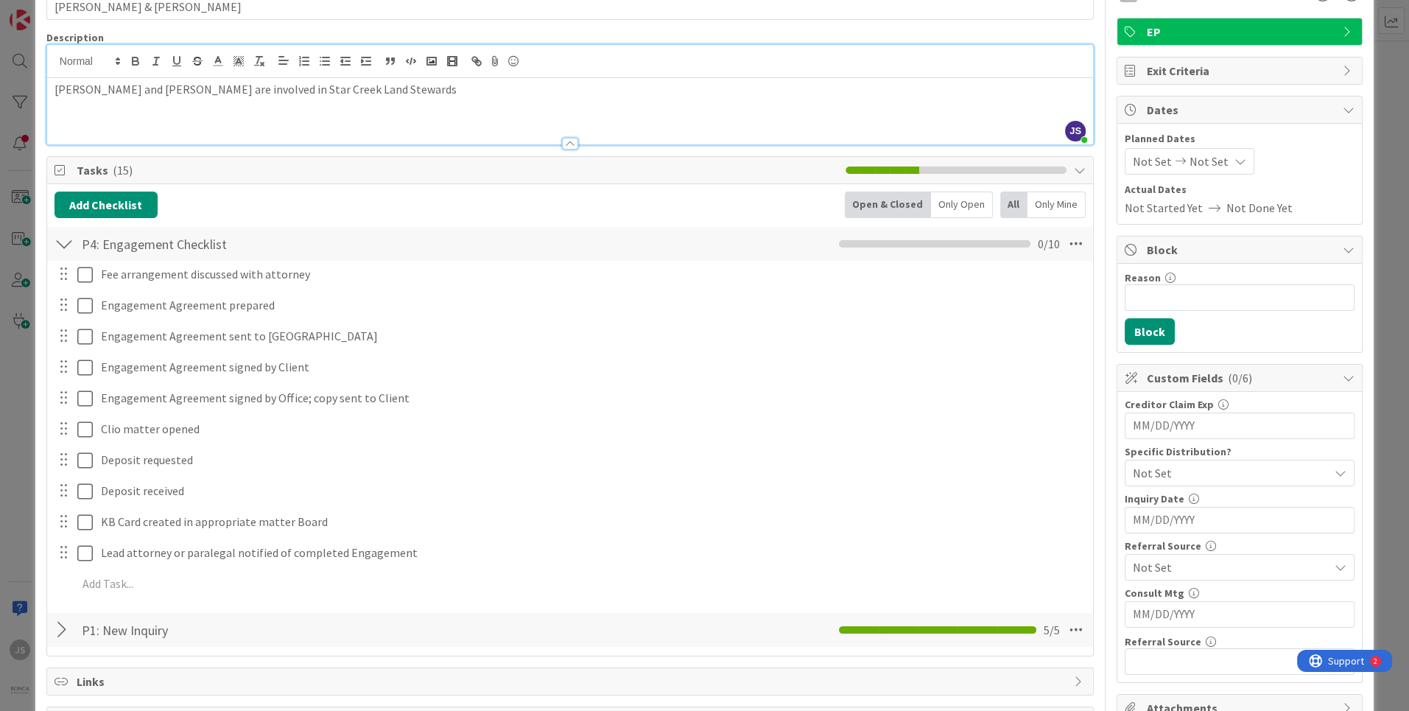
click at [377, 88] on p "[PERSON_NAME] and [PERSON_NAME] are involved in Star Creek Land Stewards" at bounding box center [570, 89] width 1031 height 17
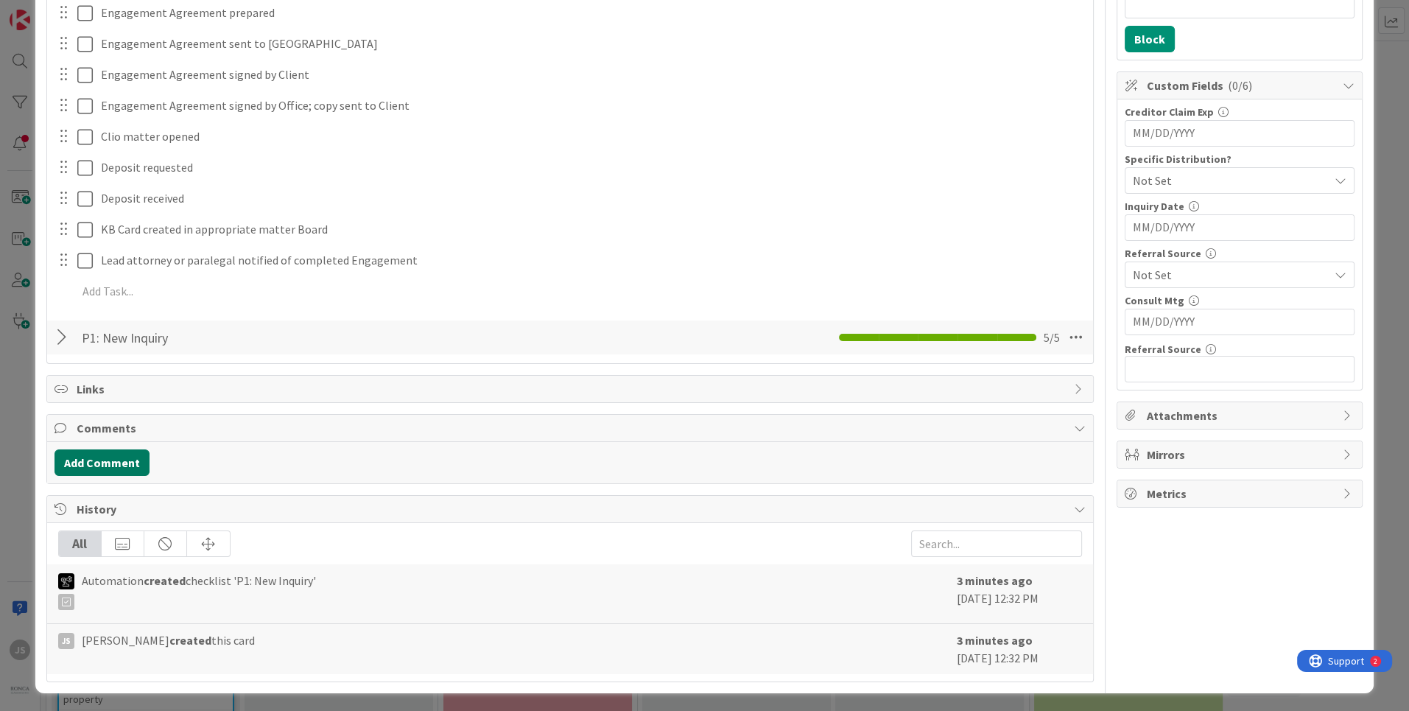
click at [112, 462] on button "Add Comment" at bounding box center [102, 462] width 95 height 27
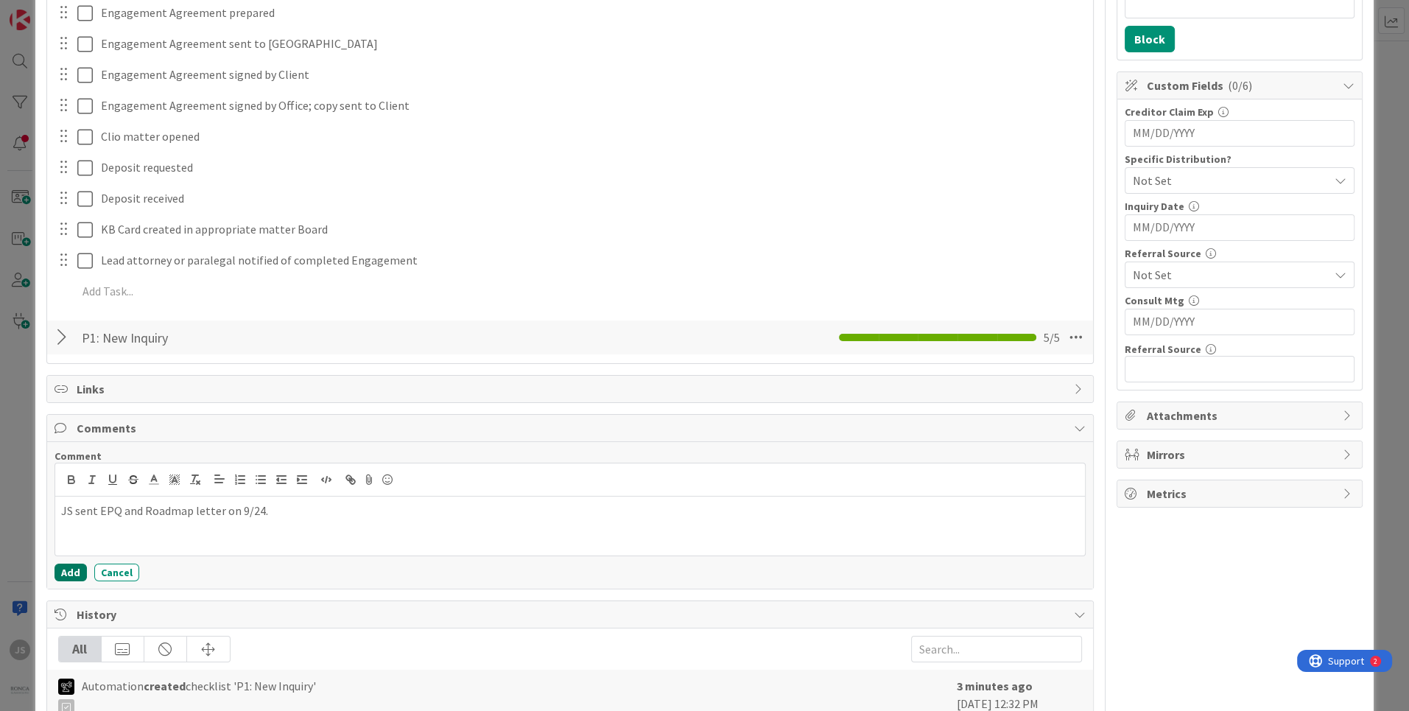
click at [70, 570] on button "Add" at bounding box center [71, 572] width 32 height 18
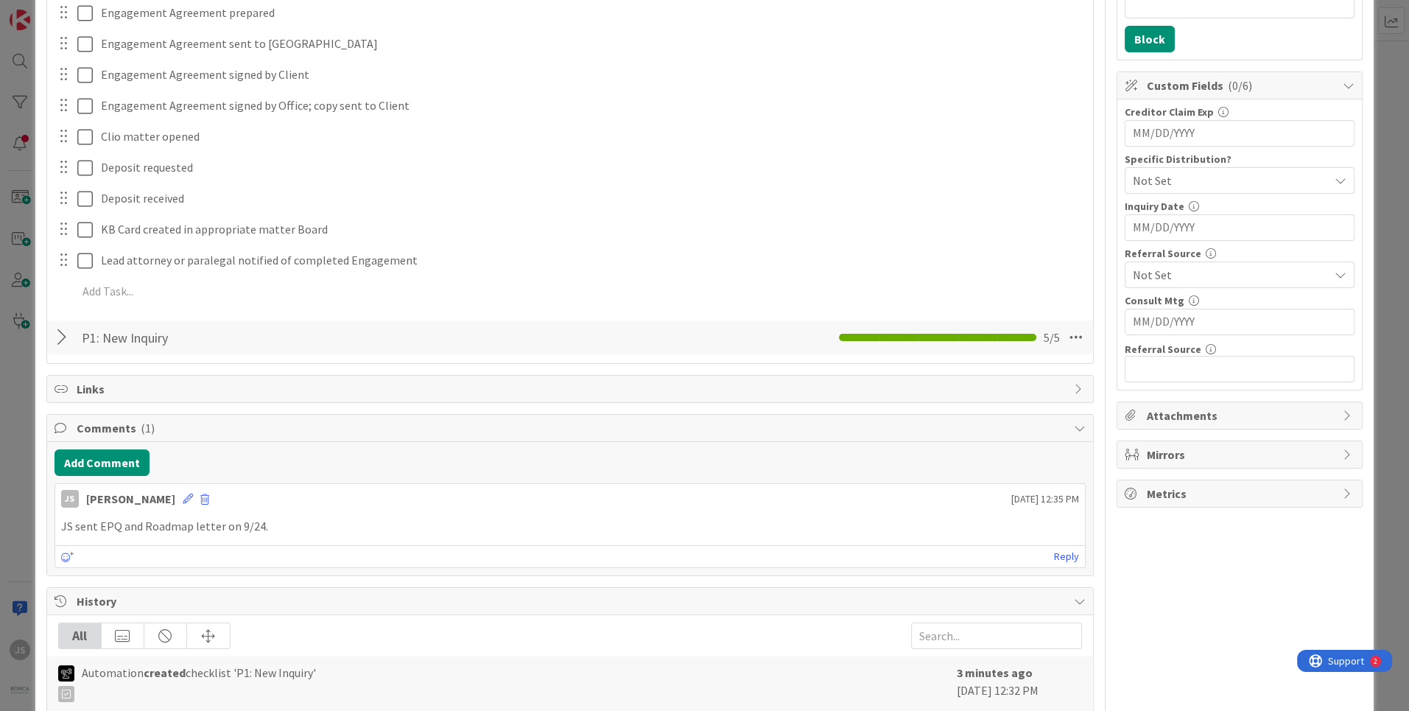
scroll to position [0, 0]
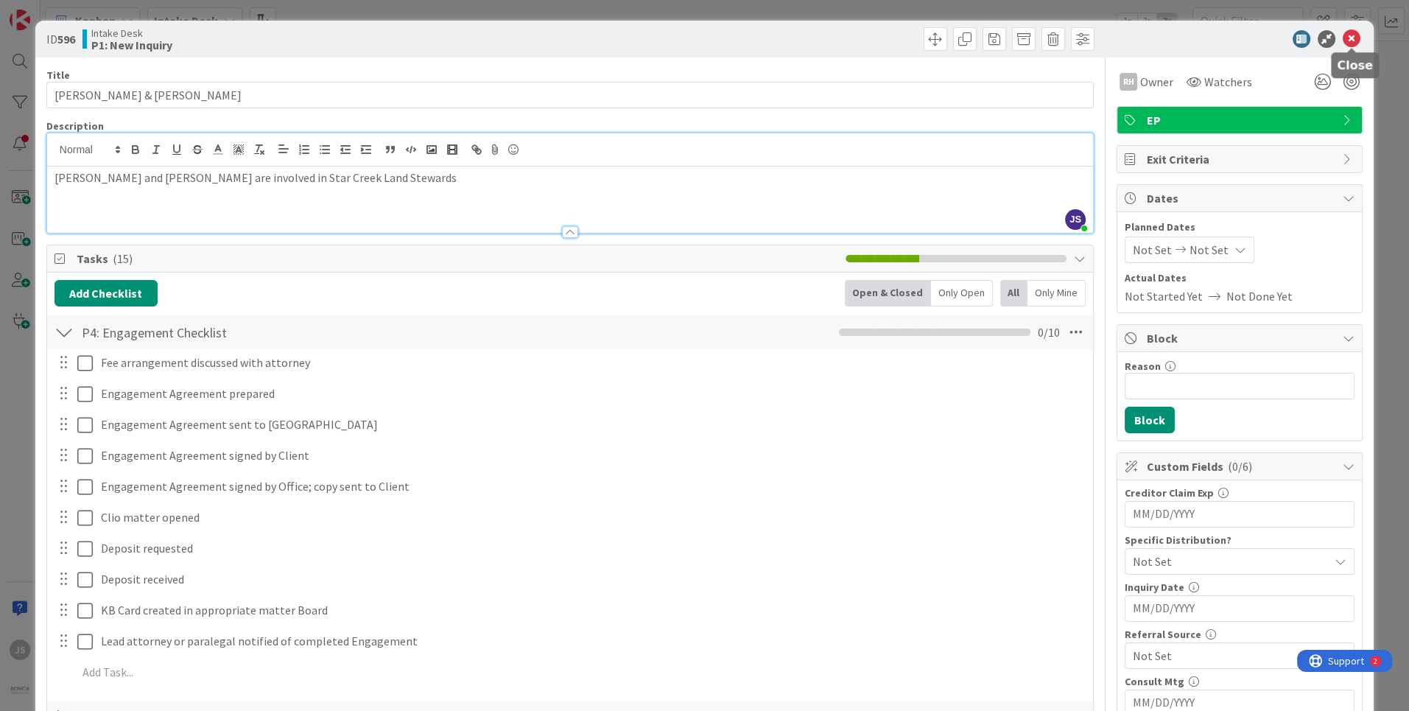
click at [1349, 39] on icon at bounding box center [1352, 39] width 18 height 18
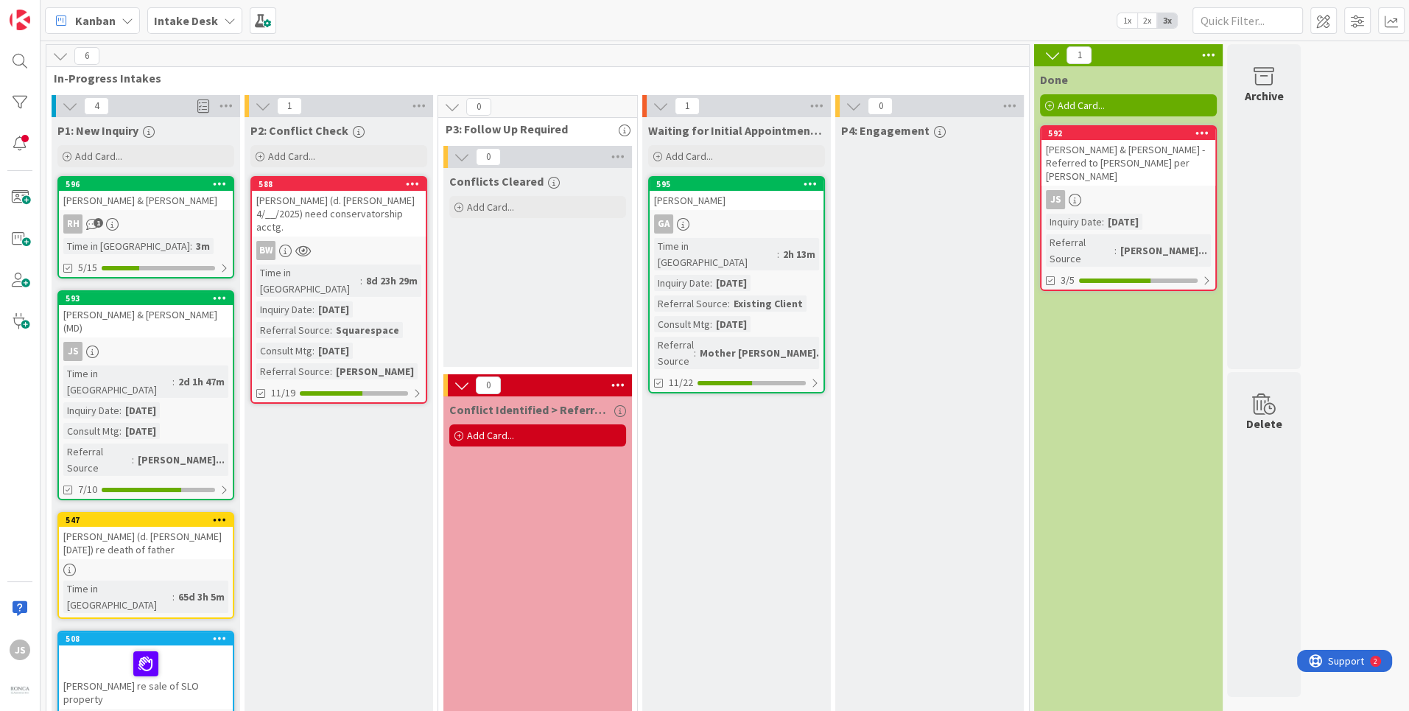
click at [124, 208] on div "[PERSON_NAME] & [PERSON_NAME]" at bounding box center [146, 200] width 174 height 19
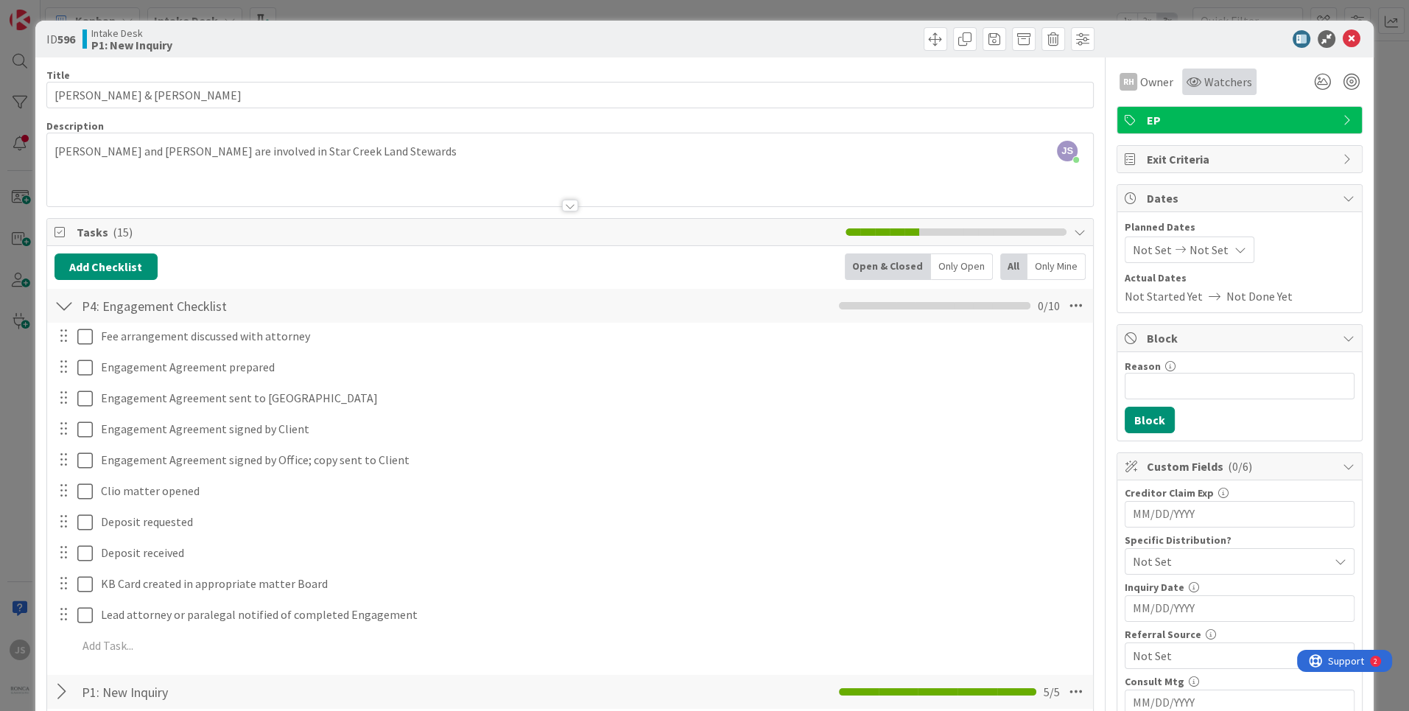
click at [1223, 84] on span "Watchers" at bounding box center [1228, 82] width 48 height 18
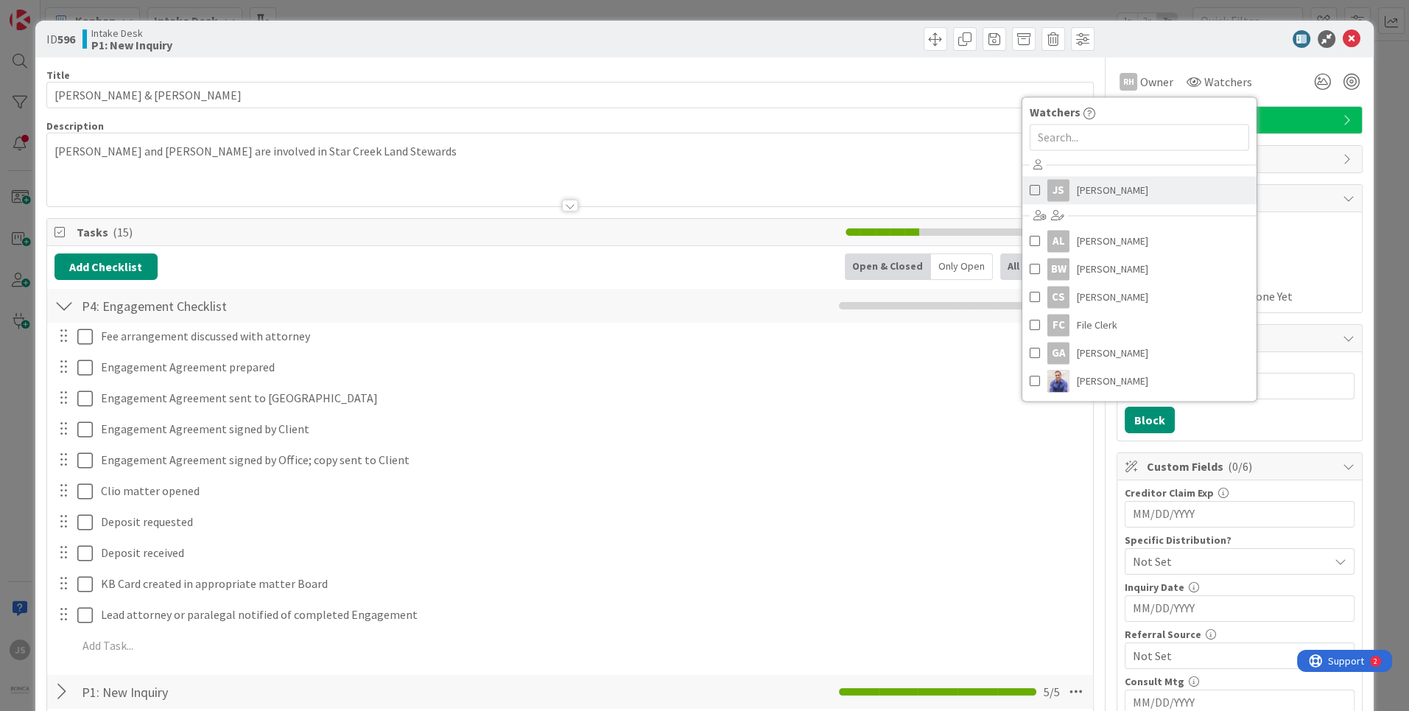
click at [1032, 187] on span at bounding box center [1035, 190] width 10 height 22
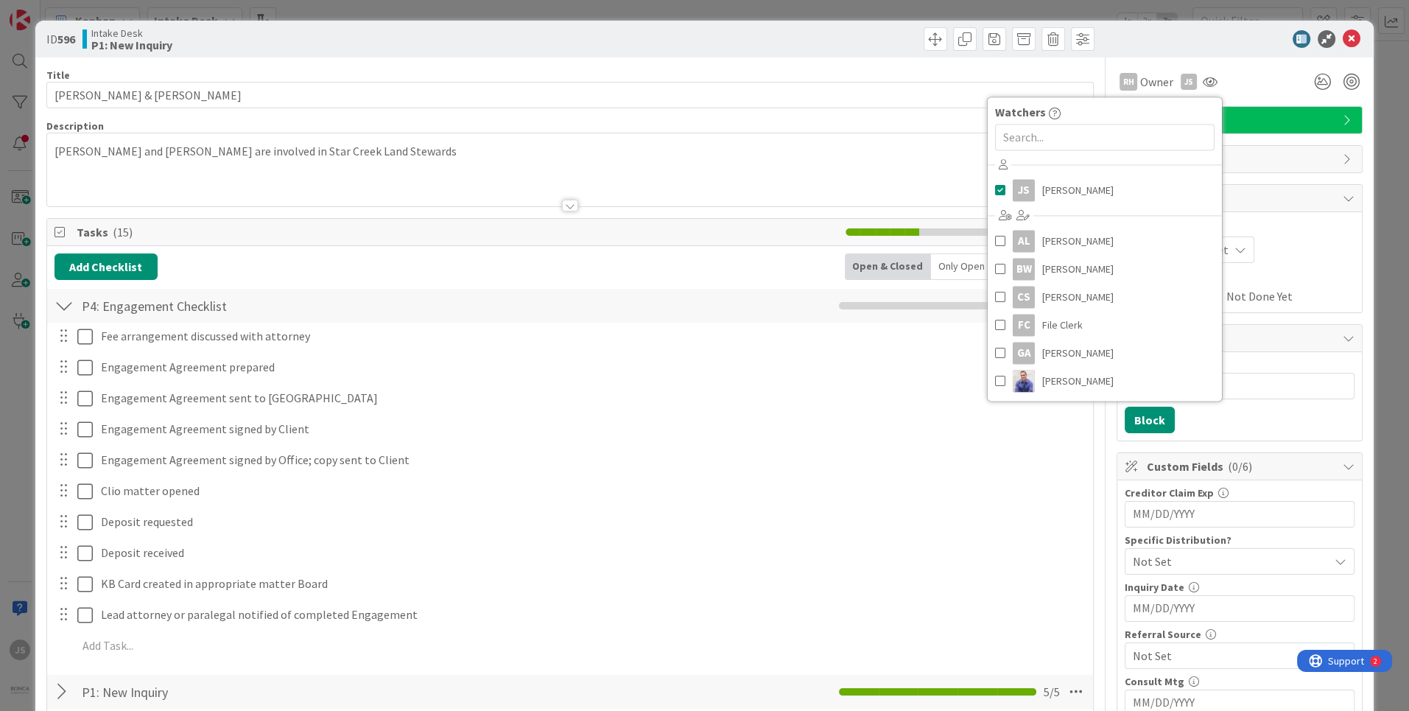
click at [1197, 40] on div at bounding box center [1232, 39] width 261 height 18
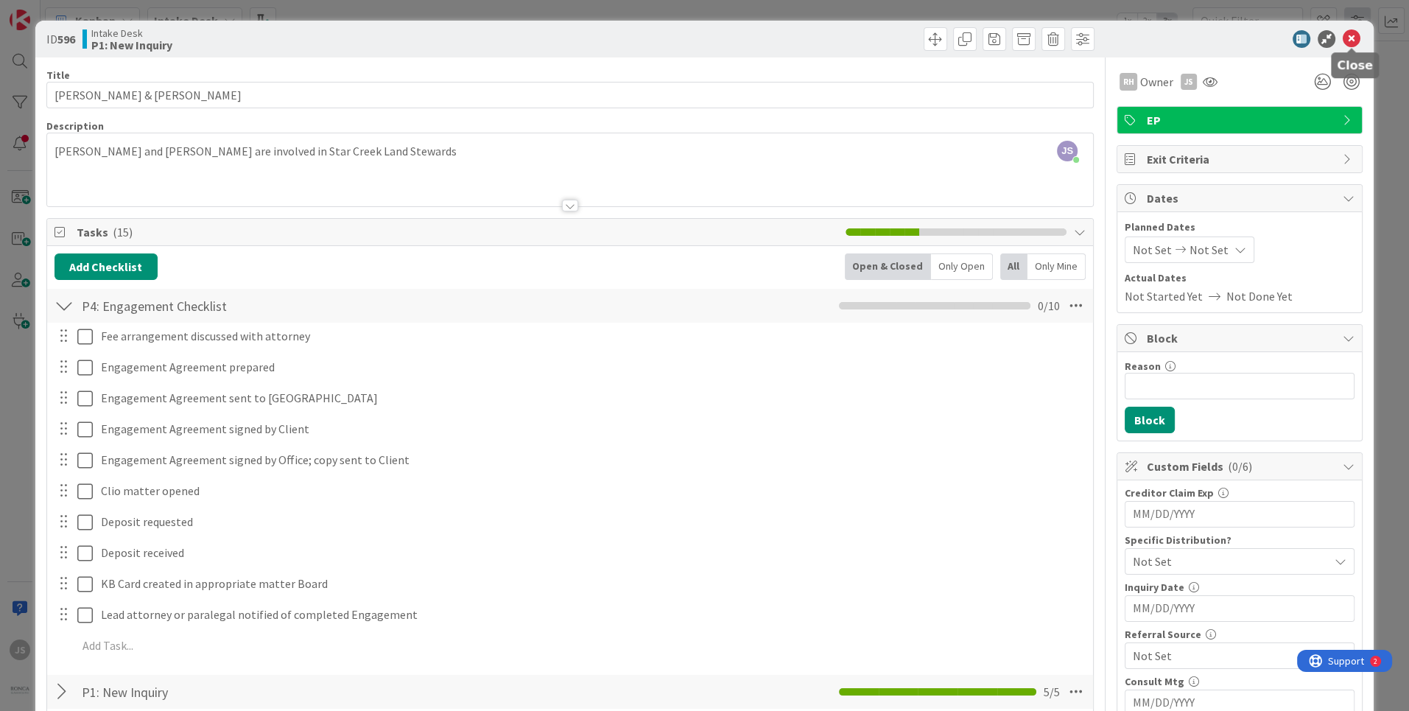
click at [1355, 34] on icon at bounding box center [1352, 39] width 18 height 18
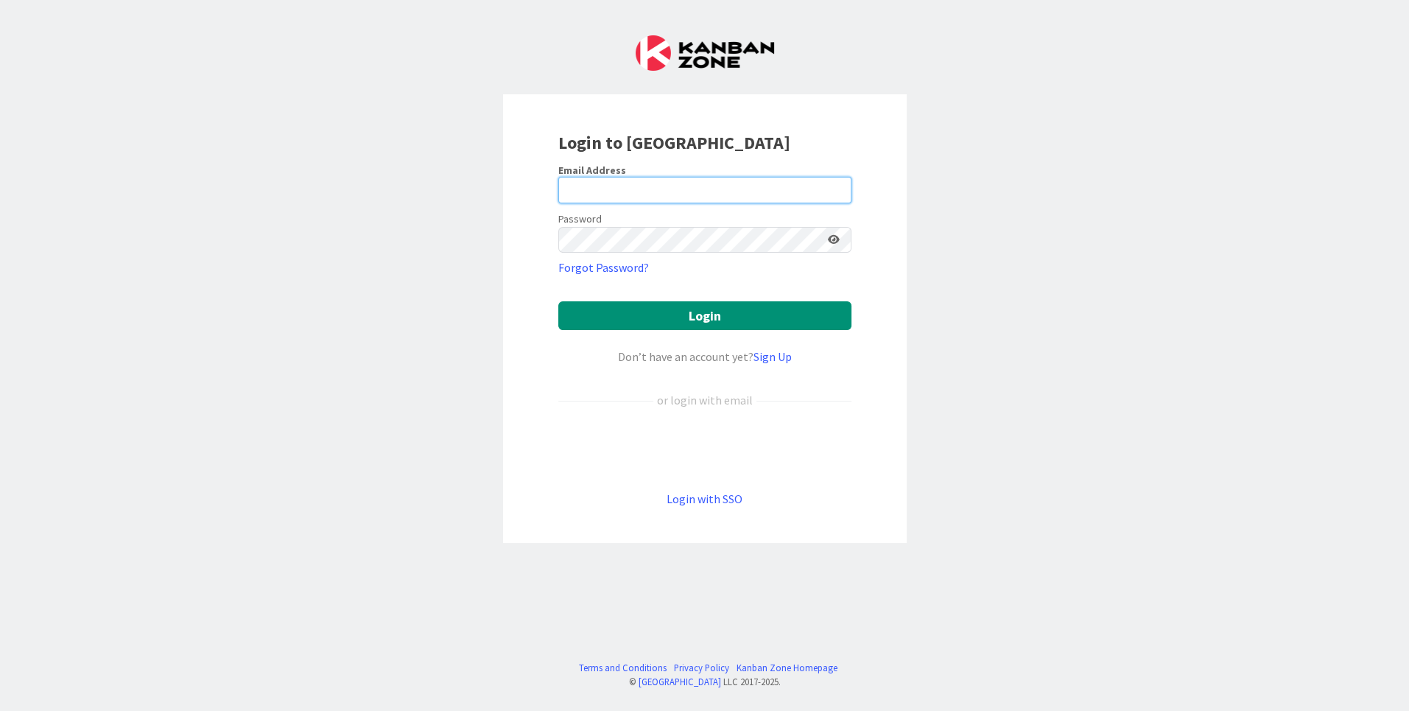
type input "[EMAIL_ADDRESS][DOMAIN_NAME]"
